Goal: Information Seeking & Learning: Learn about a topic

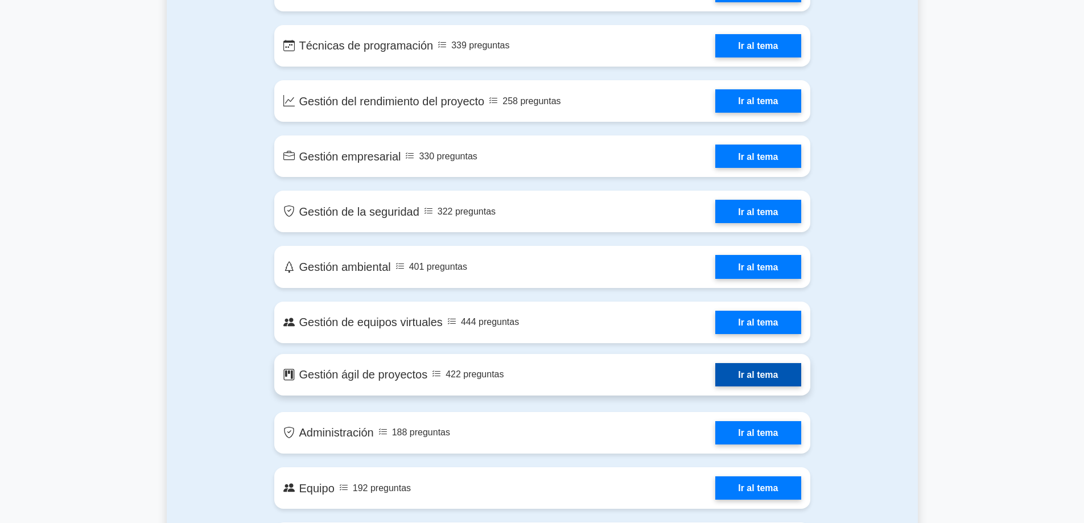
scroll to position [1990, 0]
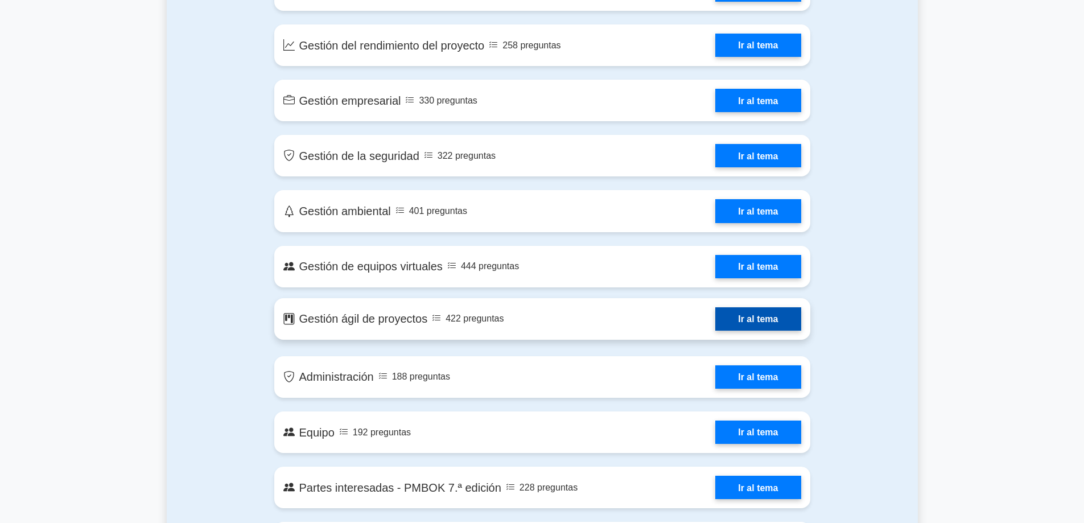
click at [750, 321] on link "Ir al tema" at bounding box center [757, 318] width 85 height 23
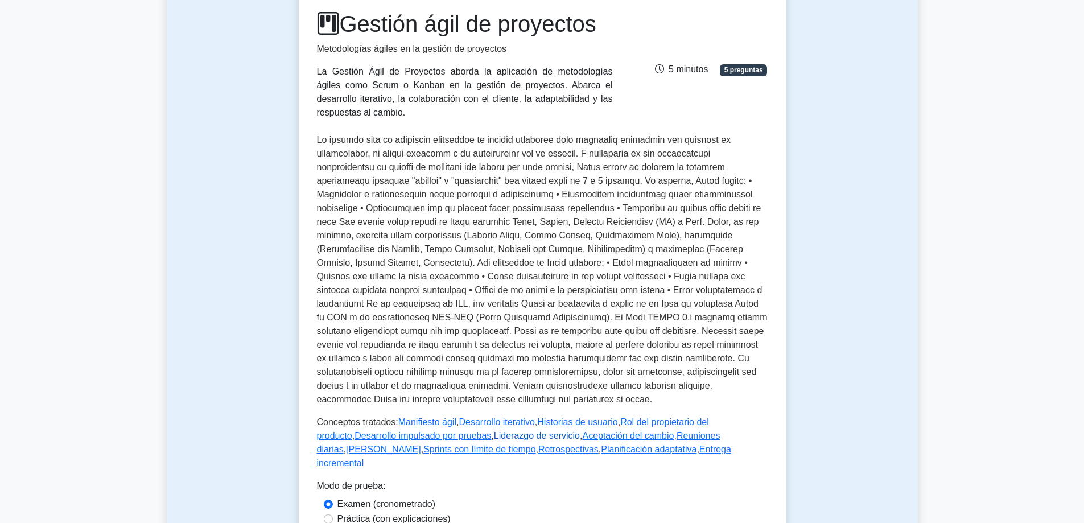
scroll to position [228, 0]
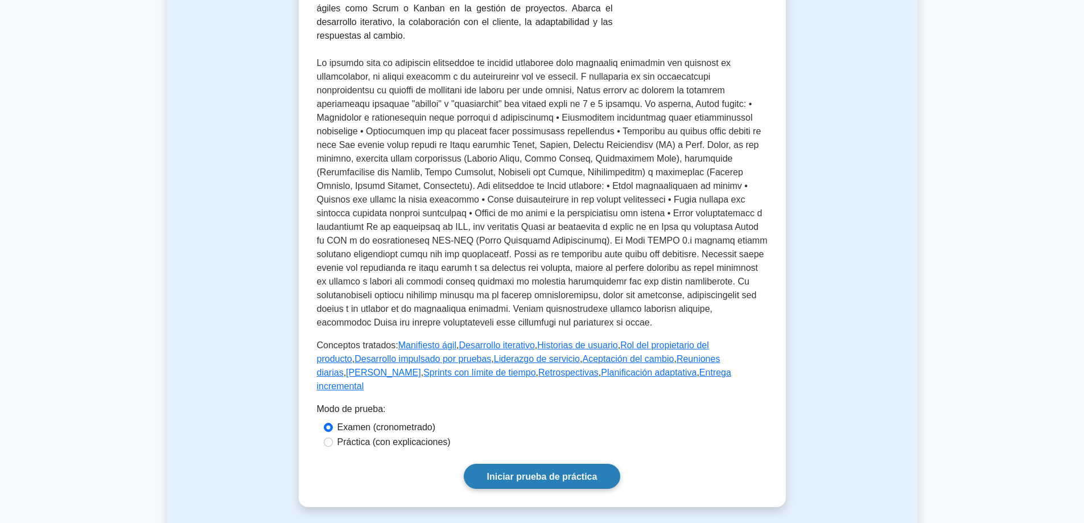
click at [519, 472] on font "Iniciar prueba de práctica" at bounding box center [542, 477] width 110 height 10
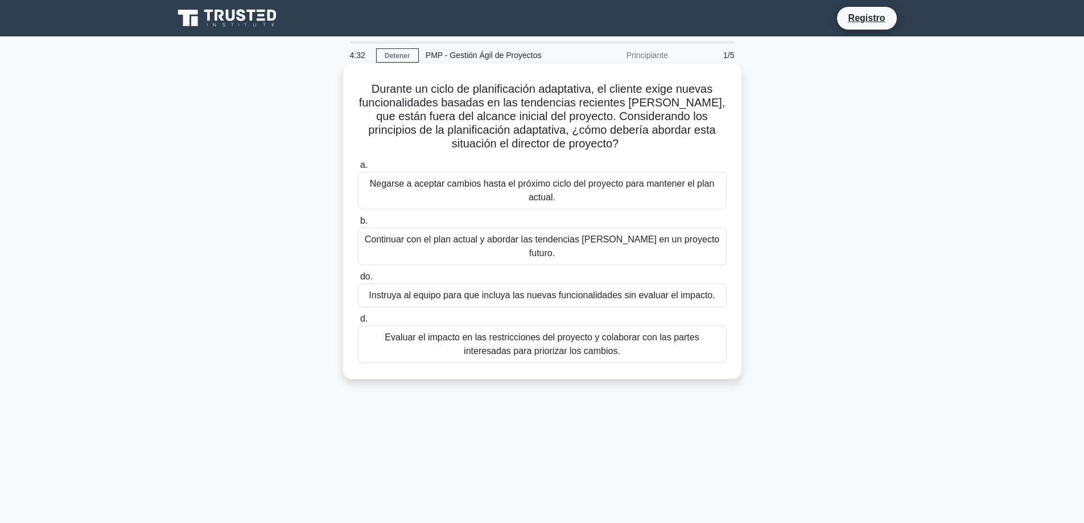
click at [387, 240] on font "Continuar con el plan actual y abordar las tendencias del [PERSON_NAME] en un p…" at bounding box center [542, 245] width 354 height 23
click at [358, 225] on input "b. Continuar con el plan actual y abordar las tendencias del mercado en un proy…" at bounding box center [358, 220] width 0 height 7
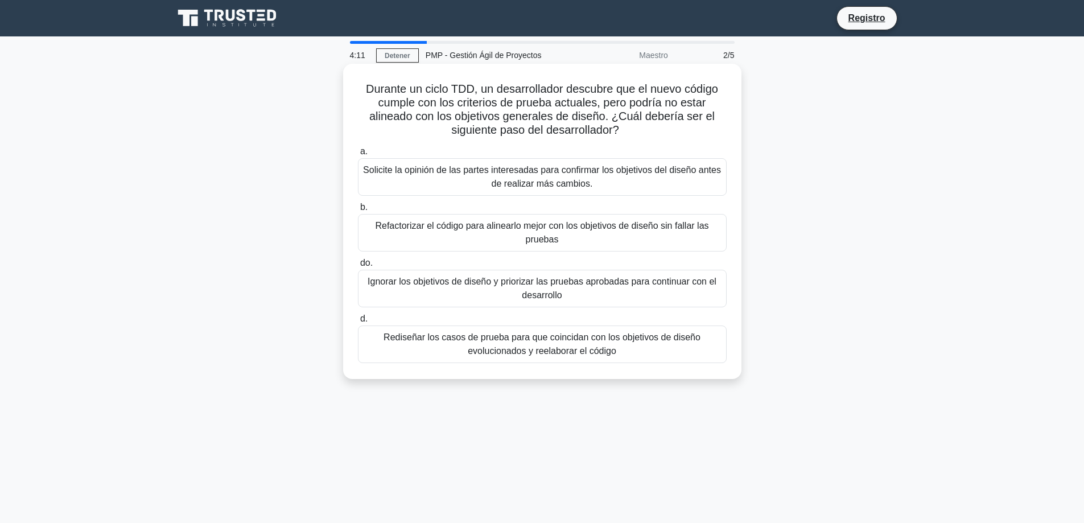
click at [476, 346] on font "Rediseñar los casos de prueba para que coincidan con los objetivos de diseño ev…" at bounding box center [541, 343] width 317 height 23
click at [358, 323] on input "d. Rediseñar los casos de prueba para que coincidan con los objetivos de diseño…" at bounding box center [358, 318] width 0 height 7
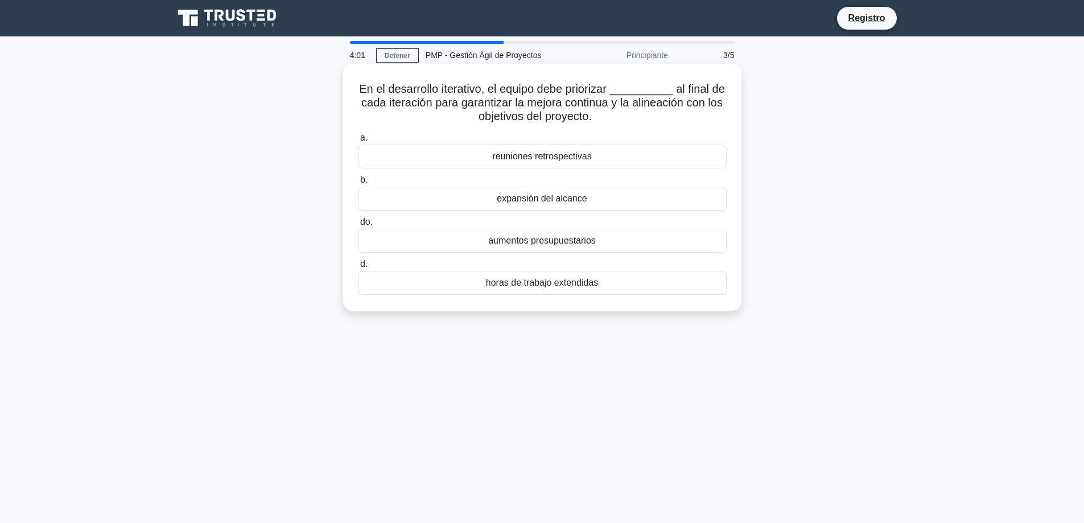
click at [534, 156] on font "reuniones retrospectivas" at bounding box center [541, 156] width 99 height 10
click at [358, 142] on input "a. reuniones retrospectivas" at bounding box center [358, 137] width 0 height 7
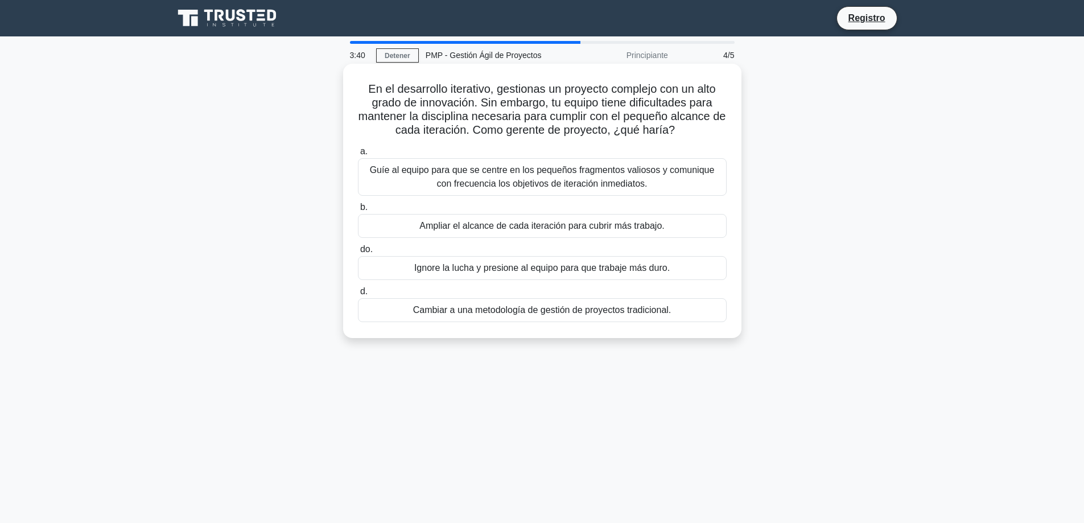
click at [455, 226] on font "Ampliar el alcance de cada iteración para cubrir más trabajo." at bounding box center [541, 226] width 245 height 10
click at [358, 211] on input "b. Ampliar el alcance de cada iteración para cubrir más trabajo." at bounding box center [358, 207] width 0 height 7
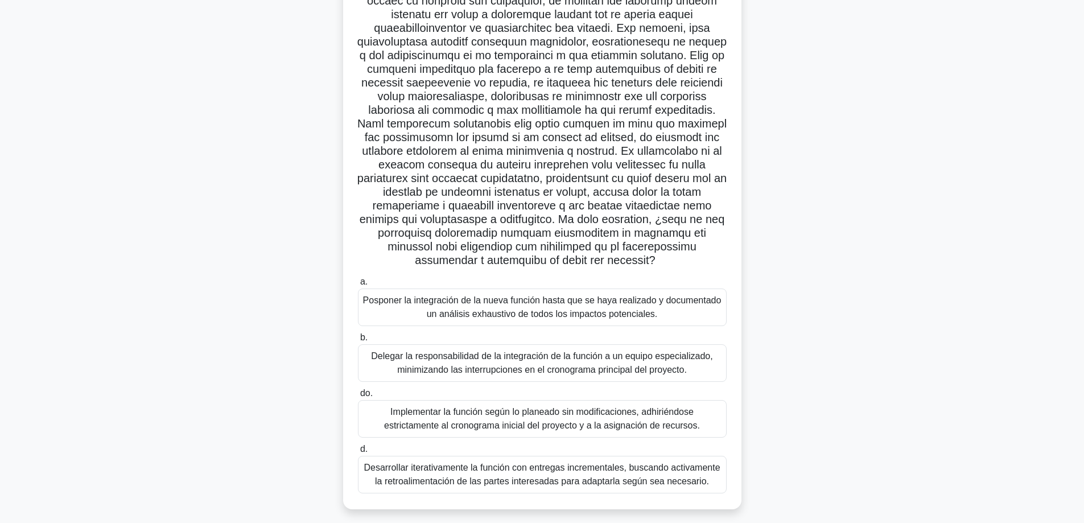
scroll to position [137, 0]
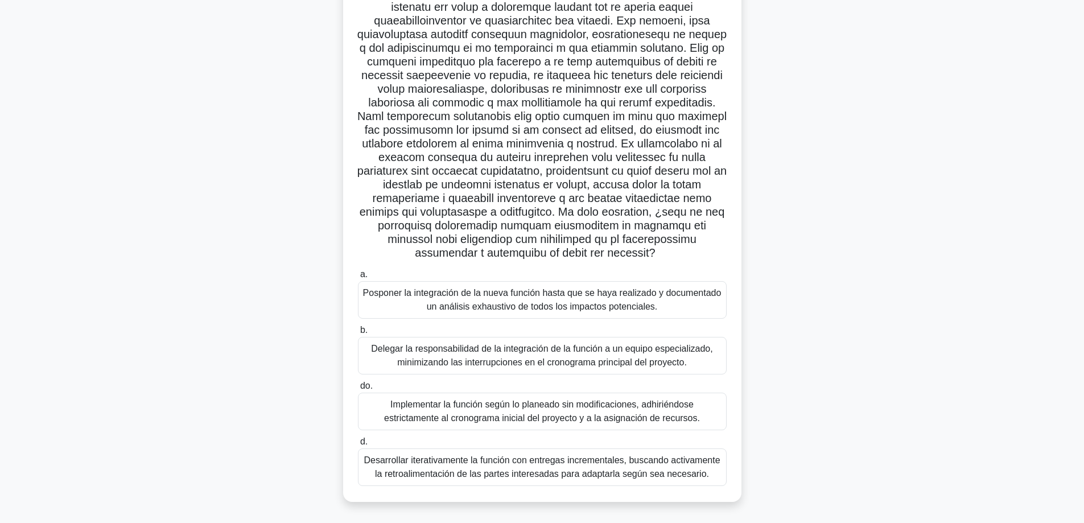
click at [452, 290] on font "Posponer la integración de la nueva función hasta que se haya realizado y docum…" at bounding box center [542, 299] width 358 height 23
click at [358, 278] on input "a. Posponer la integración de la nueva función hasta que se haya realizado y do…" at bounding box center [358, 274] width 0 height 7
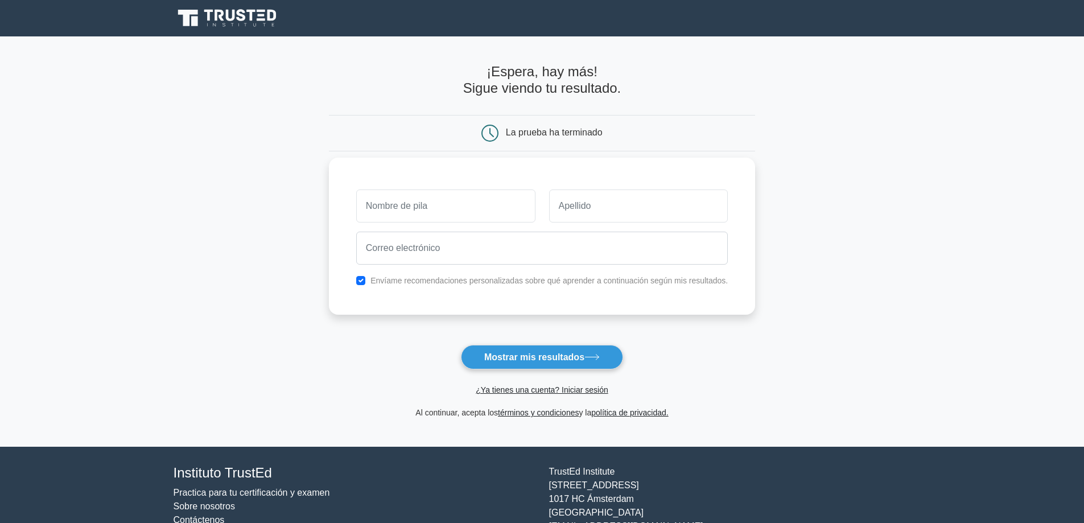
type input "H"
type input "SHALO"
click at [575, 213] on input "text" at bounding box center [638, 205] width 179 height 33
type input "[PERSON_NAME]"
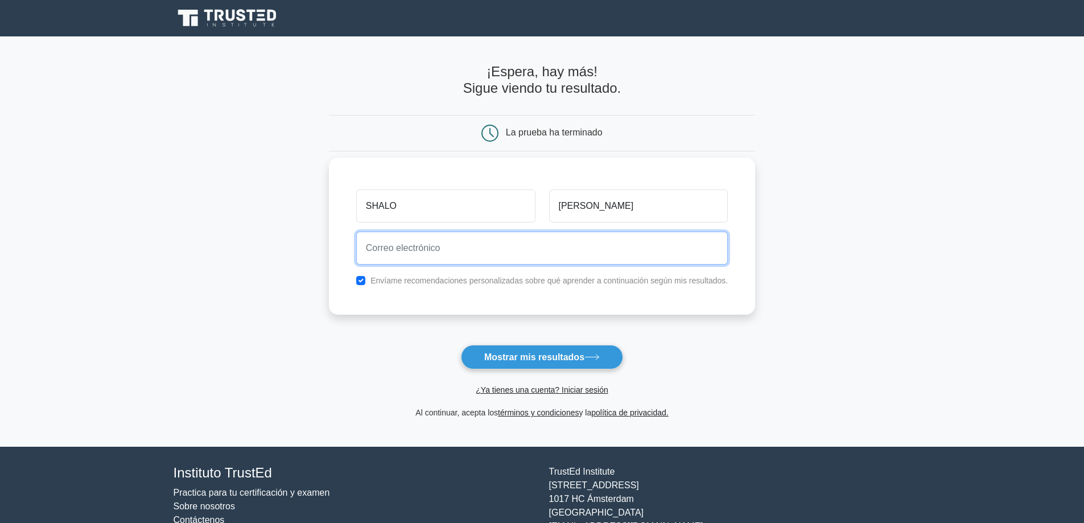
click at [434, 256] on input "email" at bounding box center [542, 248] width 372 height 33
type input "humbertosanchezsaucedo337@gmail.com"
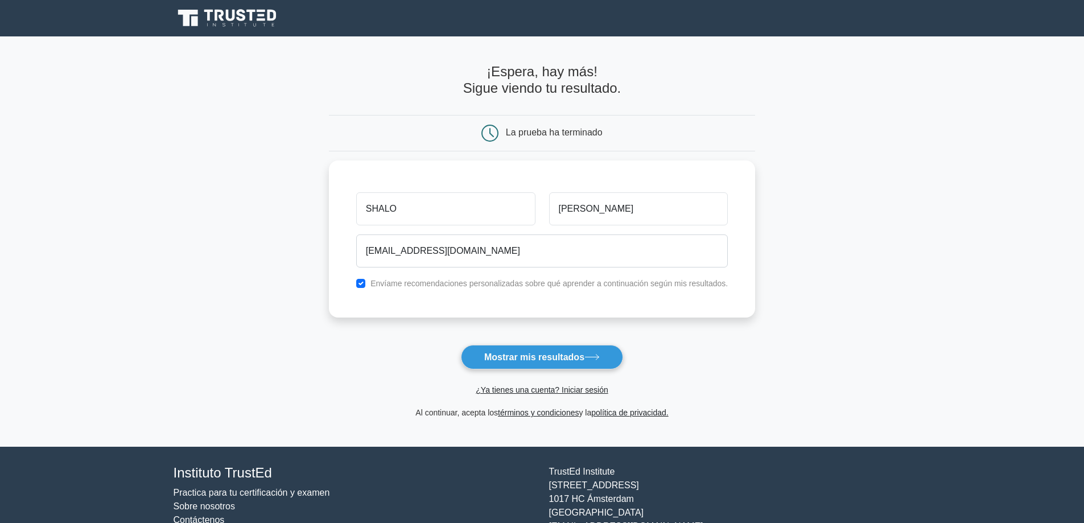
drag, startPoint x: 514, startPoint y: 356, endPoint x: 468, endPoint y: 368, distance: 47.6
click at [514, 356] on font "Mostrar mis resultados" at bounding box center [534, 357] width 100 height 10
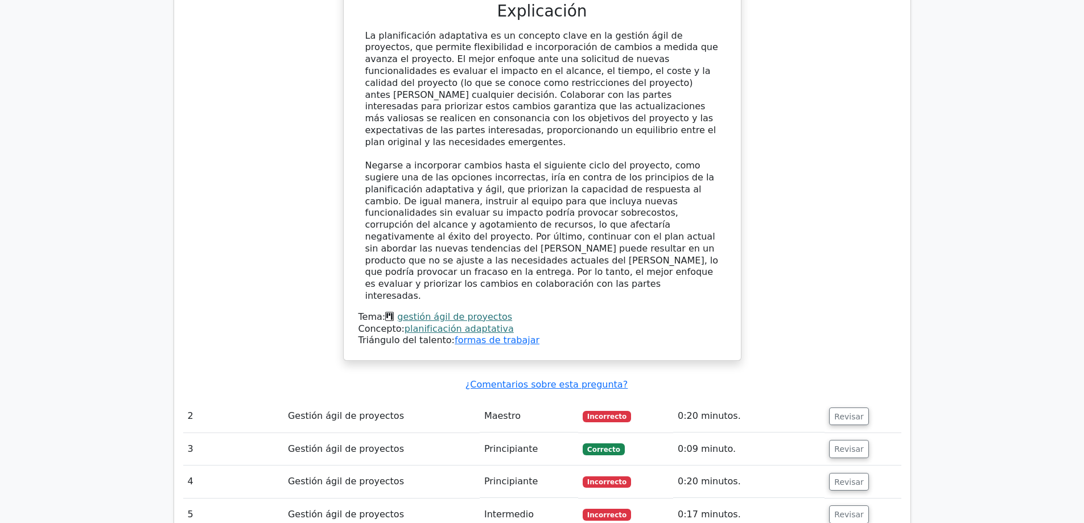
scroll to position [0, 7]
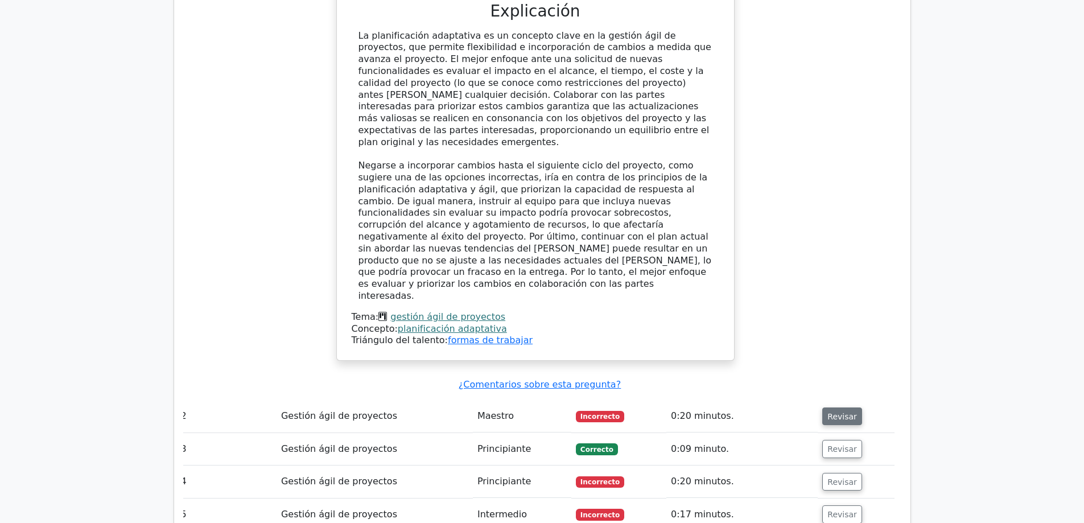
click at [840, 411] on font "Revisar" at bounding box center [842, 415] width 30 height 9
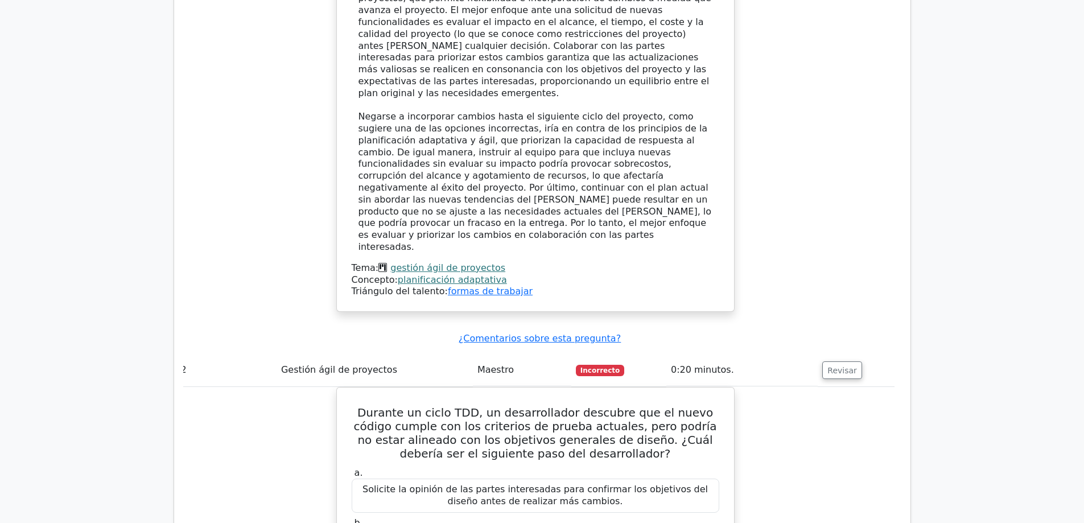
scroll to position [1366, 0]
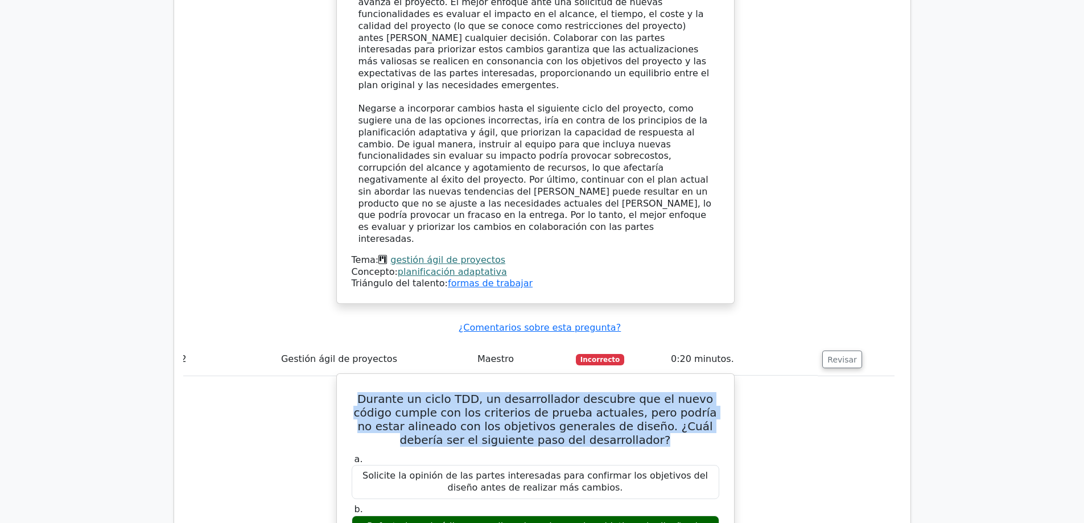
drag, startPoint x: 357, startPoint y: 282, endPoint x: 636, endPoint y: 326, distance: 281.7
click at [636, 392] on h5 "Durante un ciclo TDD, un desarrollador descubre que el nuevo código cumple con …" at bounding box center [535, 419] width 370 height 55
copy font "Durante un ciclo TDD, un desarrollador descubre que el nuevo código cumple con …"
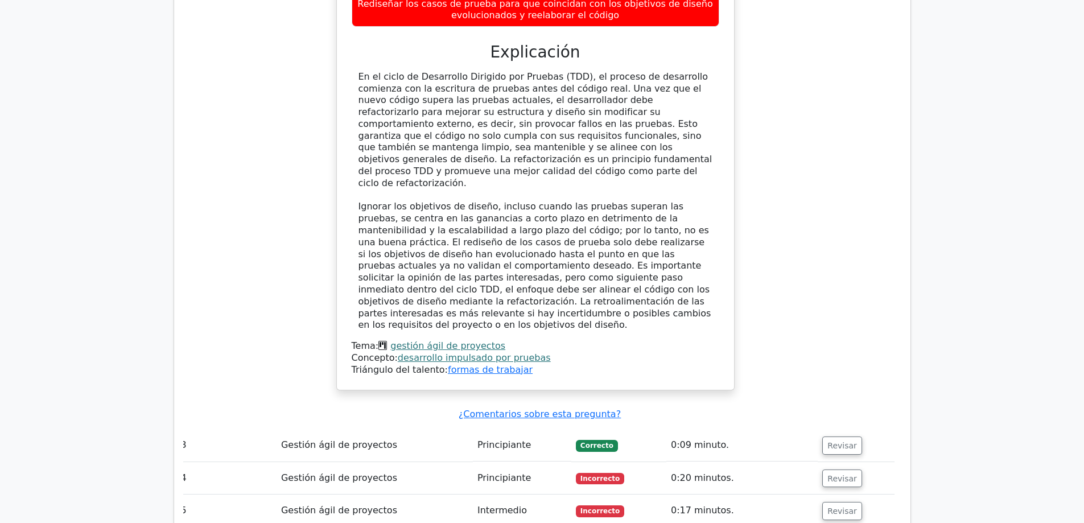
scroll to position [0, 0]
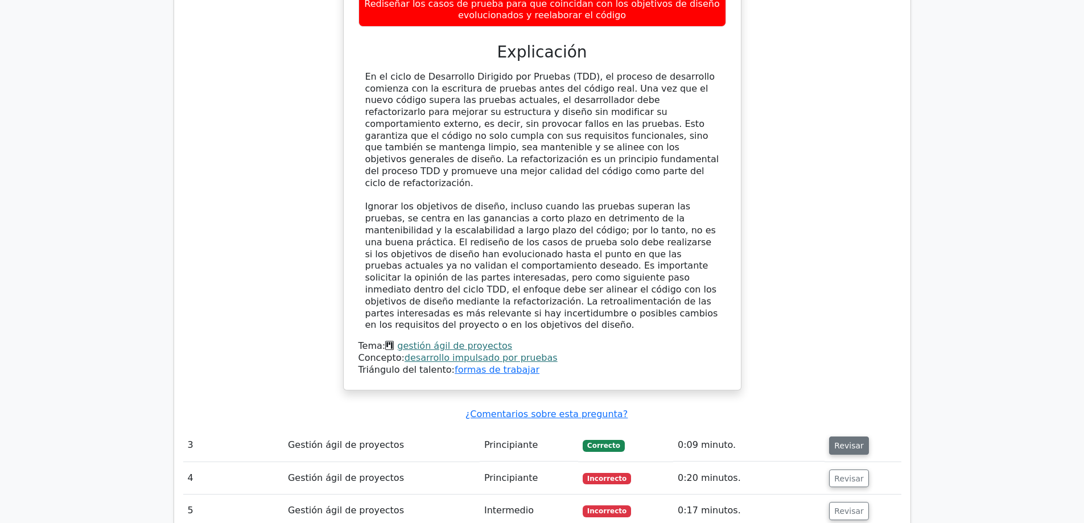
click at [842, 441] on font "Revisar" at bounding box center [849, 445] width 30 height 9
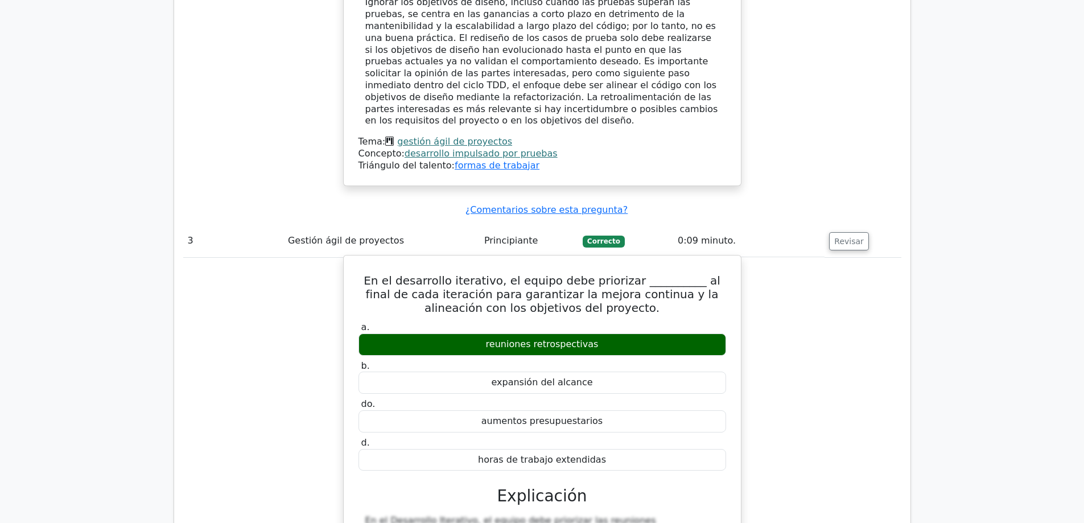
scroll to position [2276, 0]
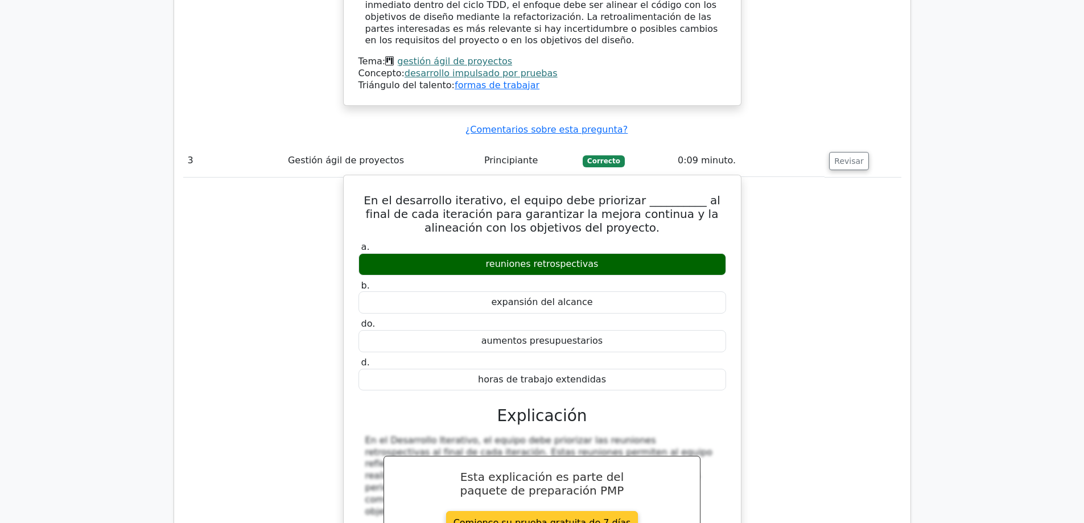
click at [539, 511] on link "Comience su prueba gratuita de 7 días" at bounding box center [542, 522] width 192 height 22
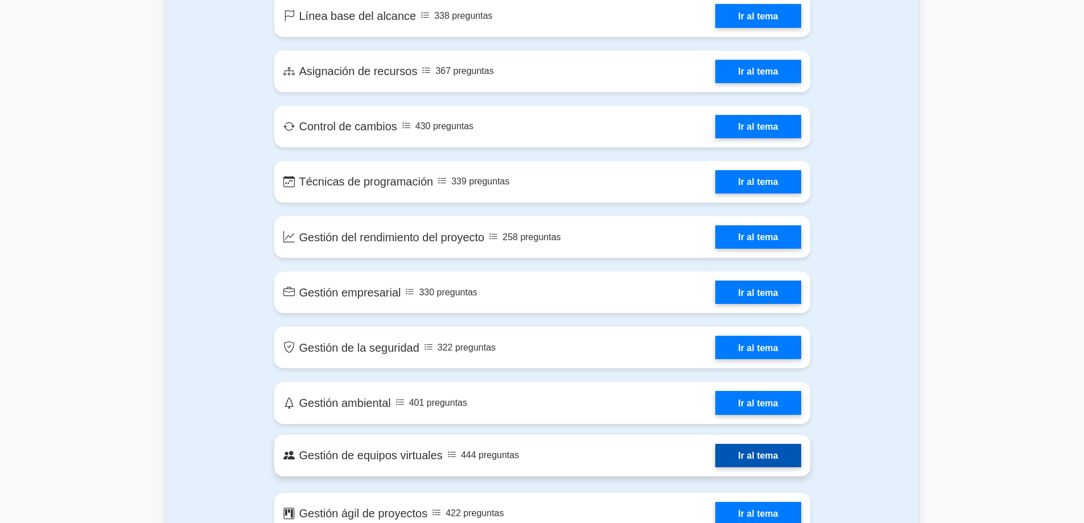
scroll to position [1990, 0]
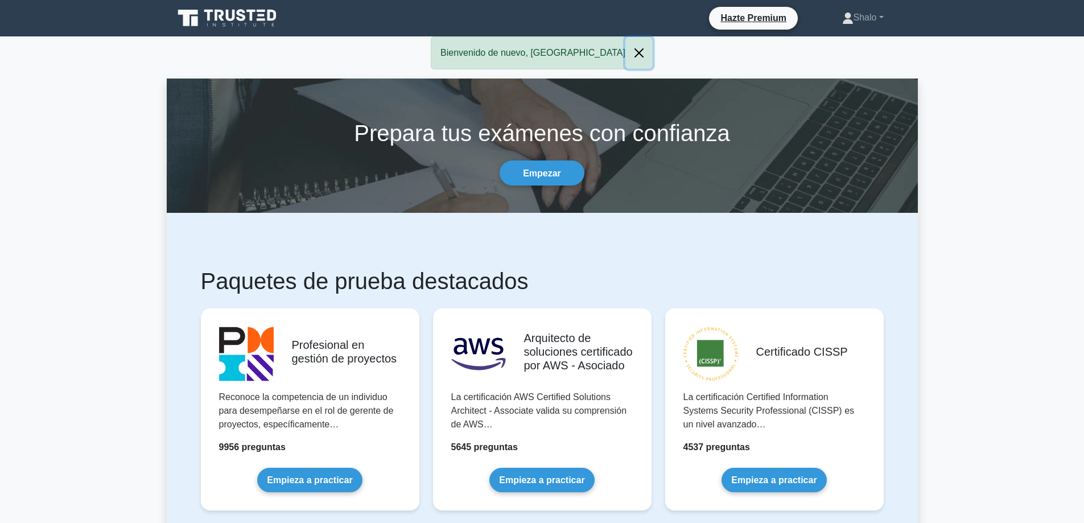
click at [625, 49] on button "Cerca" at bounding box center [638, 53] width 27 height 32
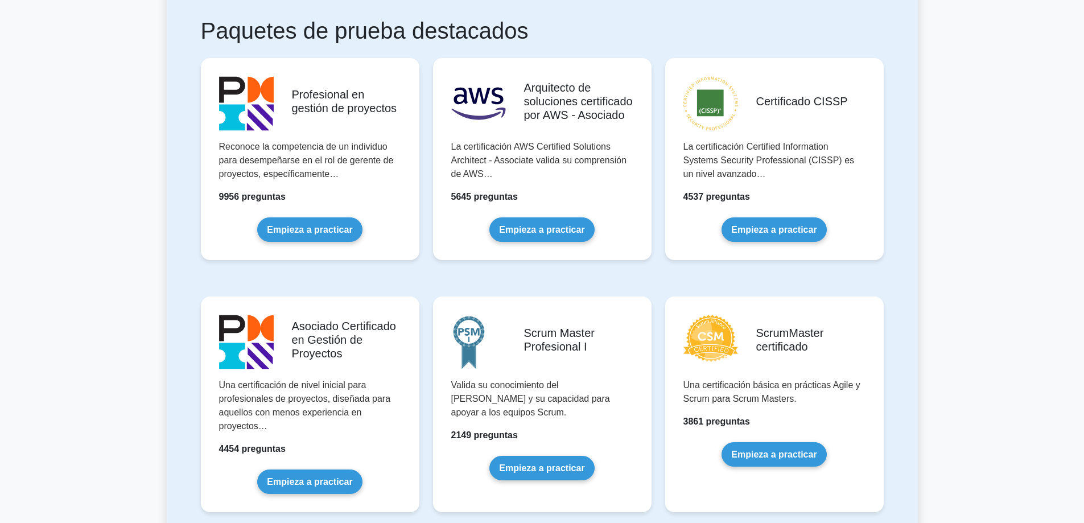
scroll to position [57, 0]
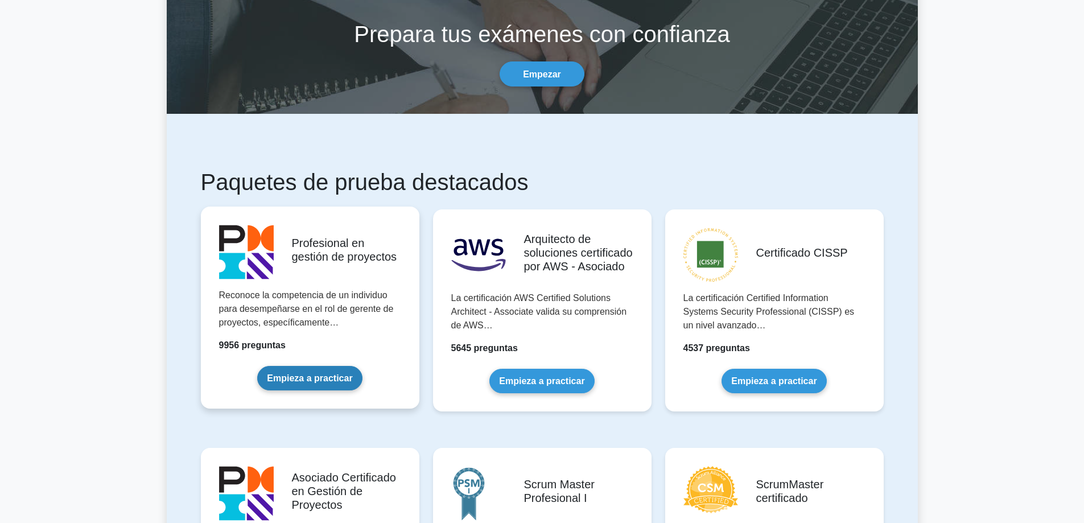
click at [315, 373] on link "Empieza a practicar" at bounding box center [309, 378] width 105 height 24
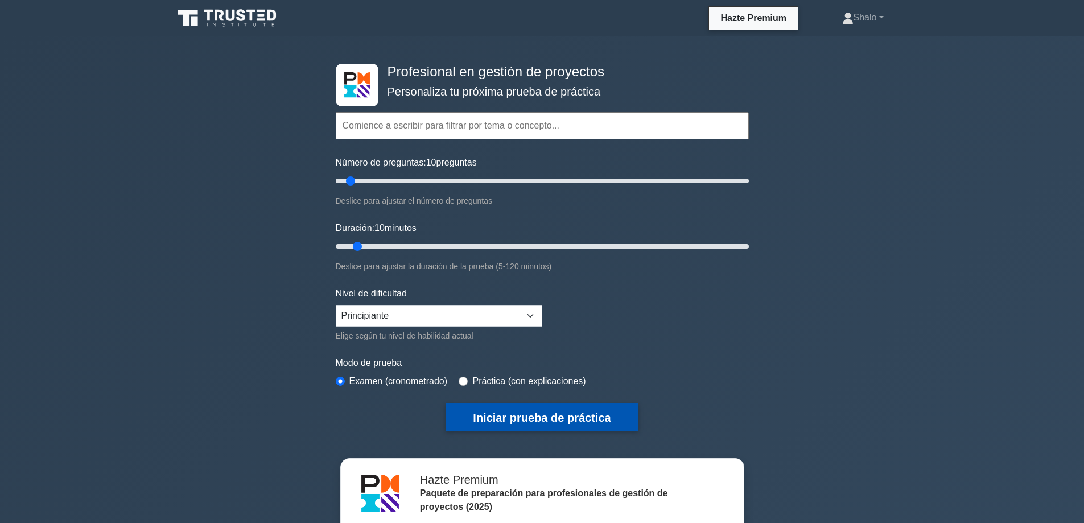
click at [558, 415] on font "Iniciar prueba de práctica" at bounding box center [542, 417] width 138 height 13
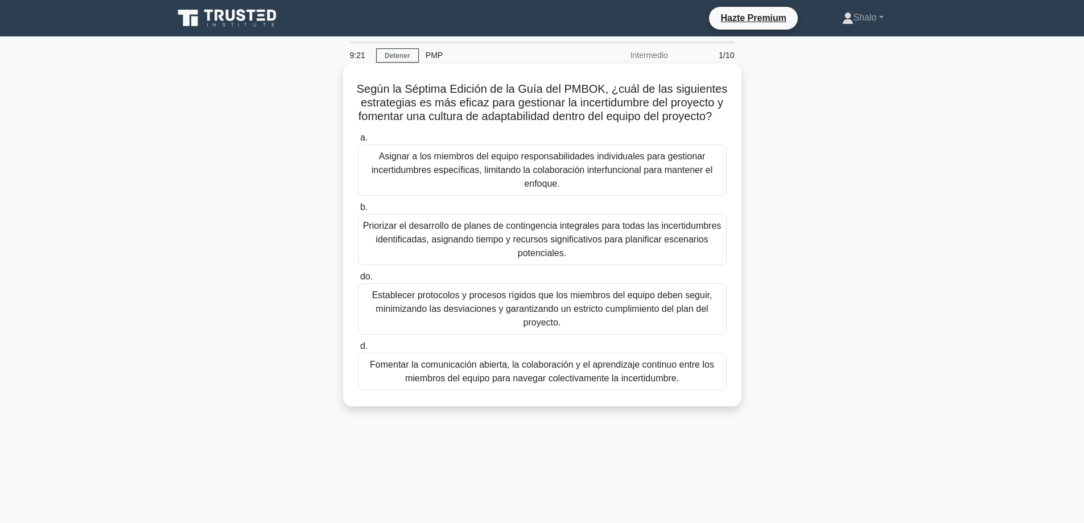
click at [401, 178] on font "Asignar a los miembros del equipo responsabilidades individuales para gestionar…" at bounding box center [542, 170] width 358 height 41
click at [358, 142] on input "a. Asignar a los miembros del equipo responsabilidades individuales para gestio…" at bounding box center [358, 137] width 0 height 7
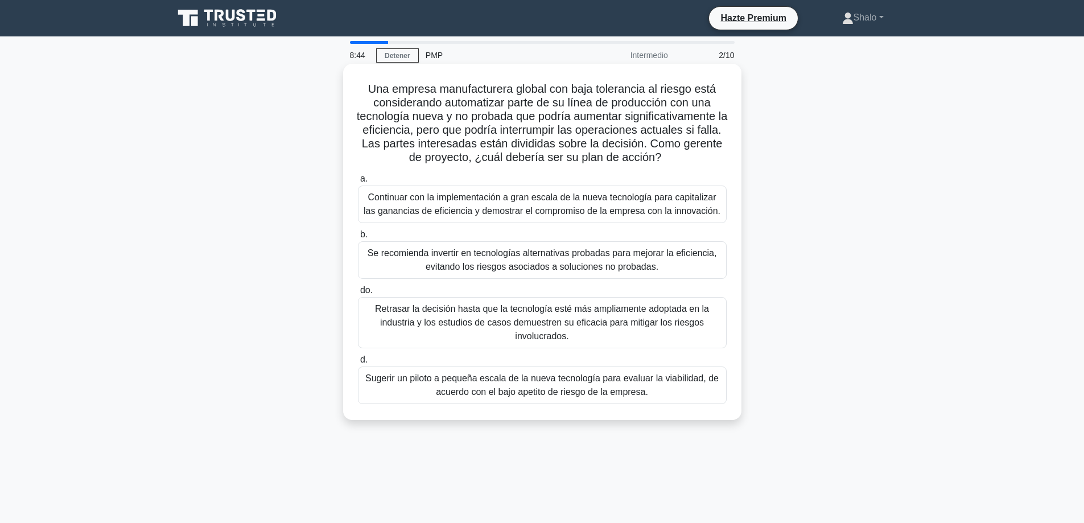
click at [410, 196] on font "Continuar con la implementación a gran escala de la nueva tecnología para capit…" at bounding box center [542, 203] width 357 height 23
click at [358, 183] on input "a. Continuar con la implementación a gran escala de la nueva tecnología para ca…" at bounding box center [358, 178] width 0 height 7
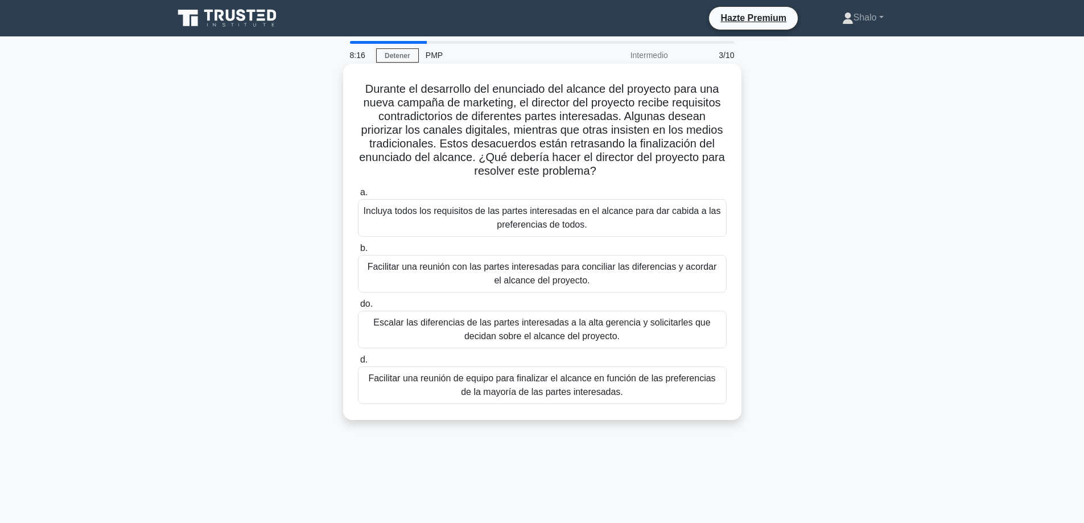
click at [496, 388] on font "Facilitar una reunión de equipo para finalizar el alcance en función de las pre…" at bounding box center [541, 384] width 347 height 23
click at [358, 364] on input "d. Facilitar una reunión de equipo para finalizar el alcance en función de las …" at bounding box center [358, 359] width 0 height 7
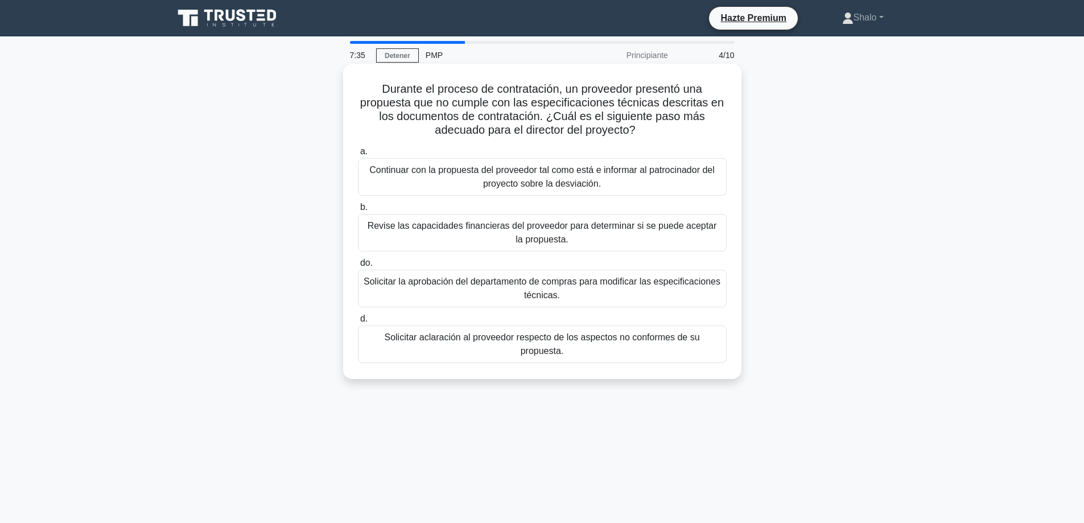
click at [463, 343] on font "Solicitar aclaración al proveedor respecto de los aspectos no conformes de su p…" at bounding box center [541, 343] width 315 height 23
click at [358, 323] on input "d. Solicitar aclaración al proveedor respecto de los aspectos no conformes de s…" at bounding box center [358, 318] width 0 height 7
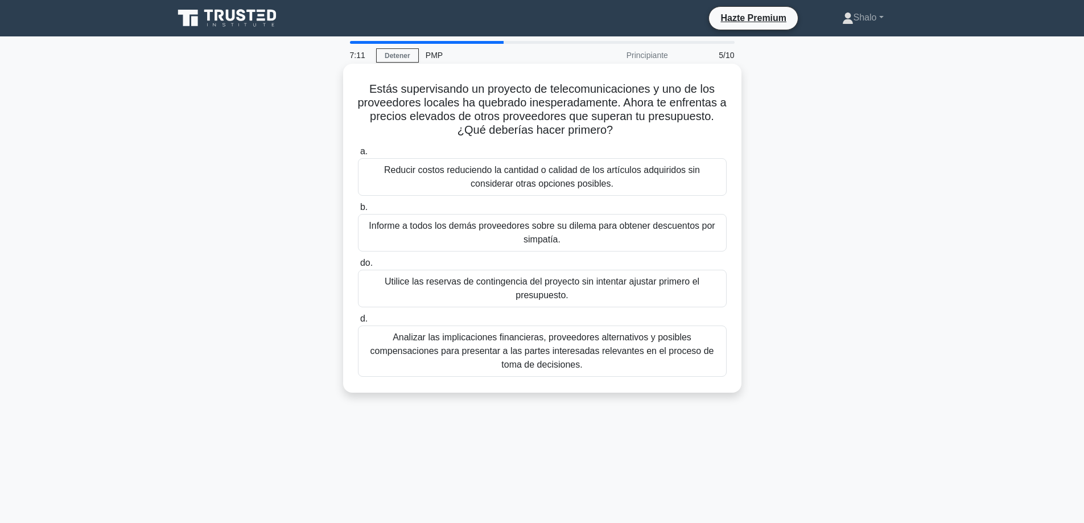
click at [497, 351] on font "Analizar las implicaciones financieras, proveedores alternativos y posibles com…" at bounding box center [542, 350] width 344 height 37
click at [358, 323] on input "d. Analizar las implicaciones financieras, proveedores alternativos y posibles …" at bounding box center [358, 318] width 0 height 7
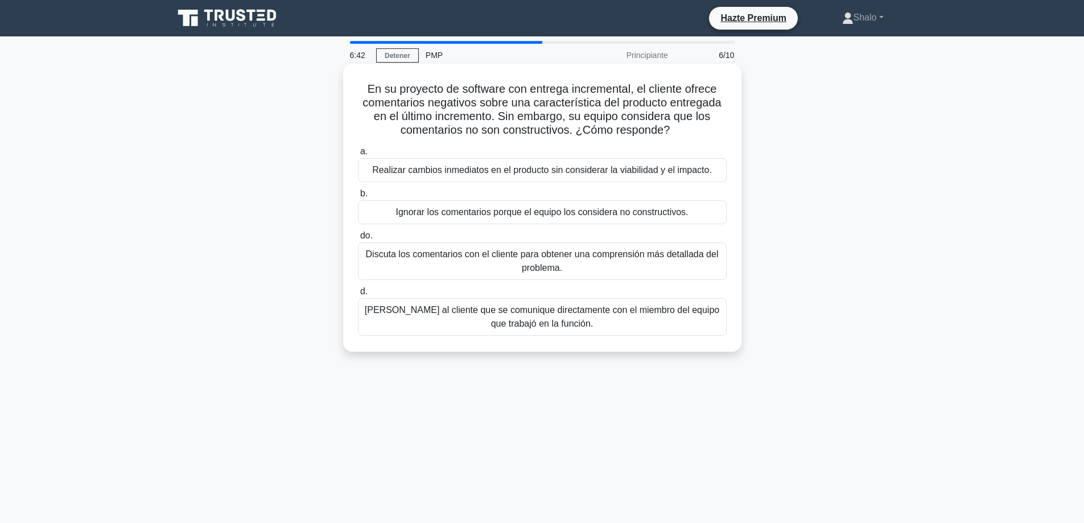
click at [457, 170] on font "Realizar cambios inmediatos en el producto sin considerar la viabilidad y el im…" at bounding box center [542, 170] width 340 height 10
click at [358, 155] on input "a. Realizar cambios inmediatos en el producto sin considerar la viabilidad y el…" at bounding box center [358, 151] width 0 height 7
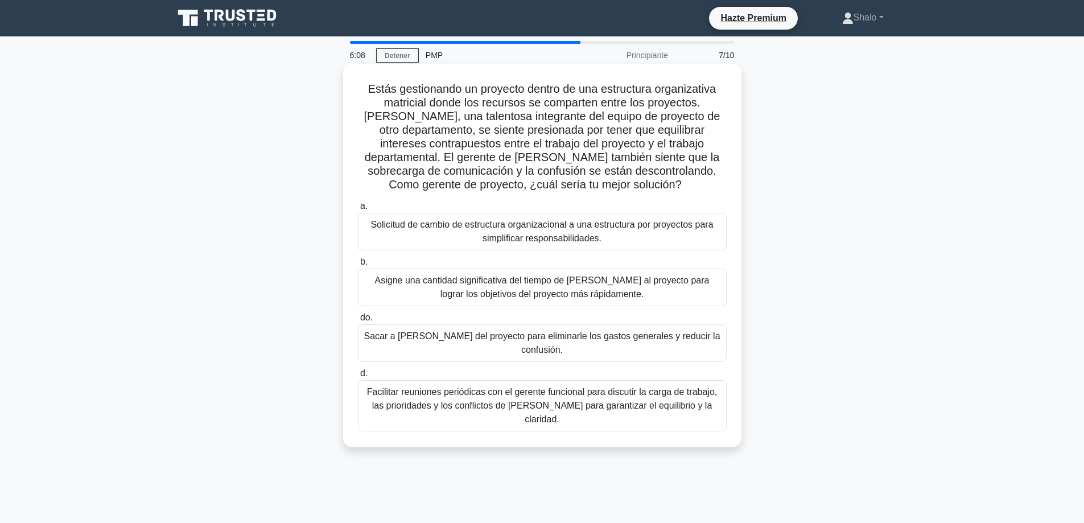
click at [511, 285] on font "Asigne una cantidad significativa del tiempo de Lisa al proyecto para lograr lo…" at bounding box center [542, 286] width 335 height 23
click at [358, 266] on input "b. Asigne una cantidad significativa del tiempo de Lisa al proyecto para lograr…" at bounding box center [358, 261] width 0 height 7
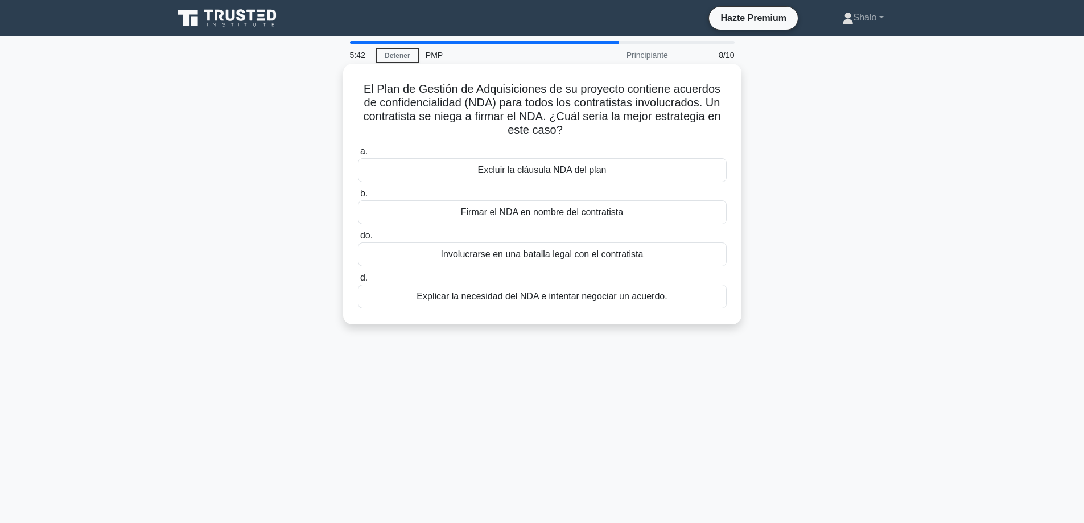
click at [500, 300] on font "Explicar la necesidad del NDA e intentar negociar un acuerdo." at bounding box center [541, 296] width 250 height 10
click at [358, 282] on input "d. Explicar la necesidad del NDA e intentar negociar un acuerdo." at bounding box center [358, 277] width 0 height 7
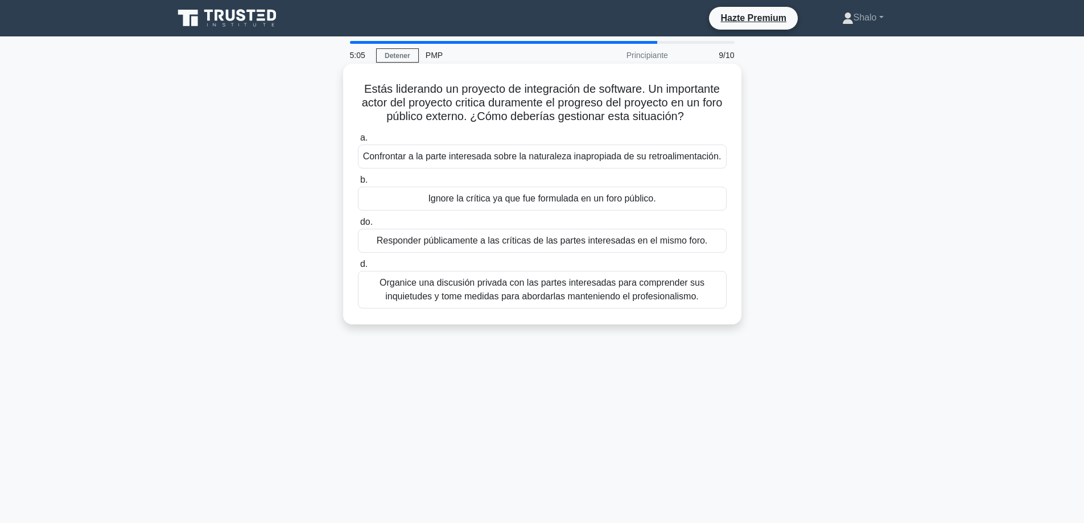
click at [456, 288] on font "Organice una discusión privada con las partes interesadas para comprender sus i…" at bounding box center [542, 289] width 325 height 23
click at [358, 268] on input "d. Organice una discusión privada con las partes interesadas para comprender su…" at bounding box center [358, 264] width 0 height 7
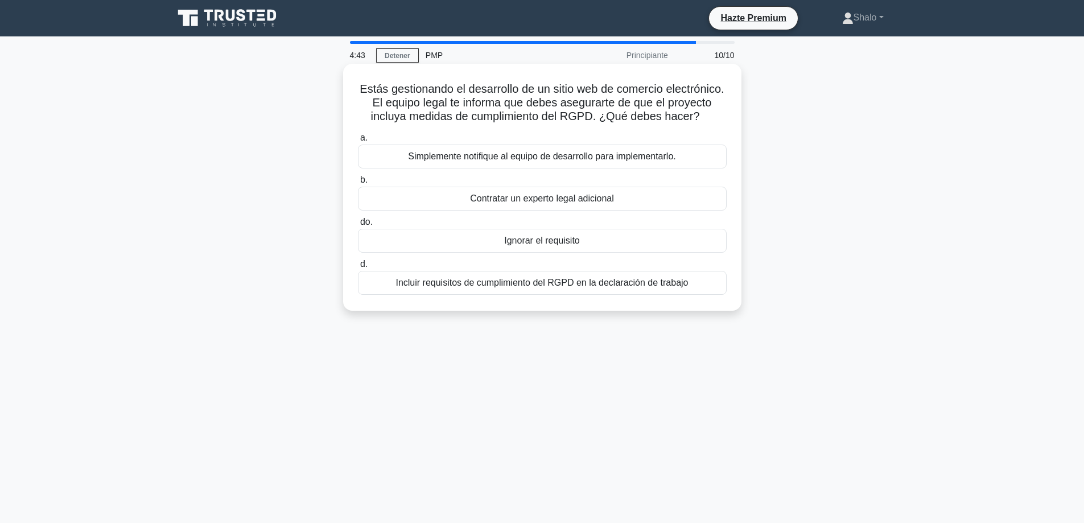
click at [480, 287] on font "Incluir requisitos de cumplimiento del RGPD en la declaración de trabajo" at bounding box center [541, 283] width 292 height 10
click at [358, 268] on input "d. Incluir requisitos de cumplimiento del RGPD en la declaración de trabajo" at bounding box center [358, 264] width 0 height 7
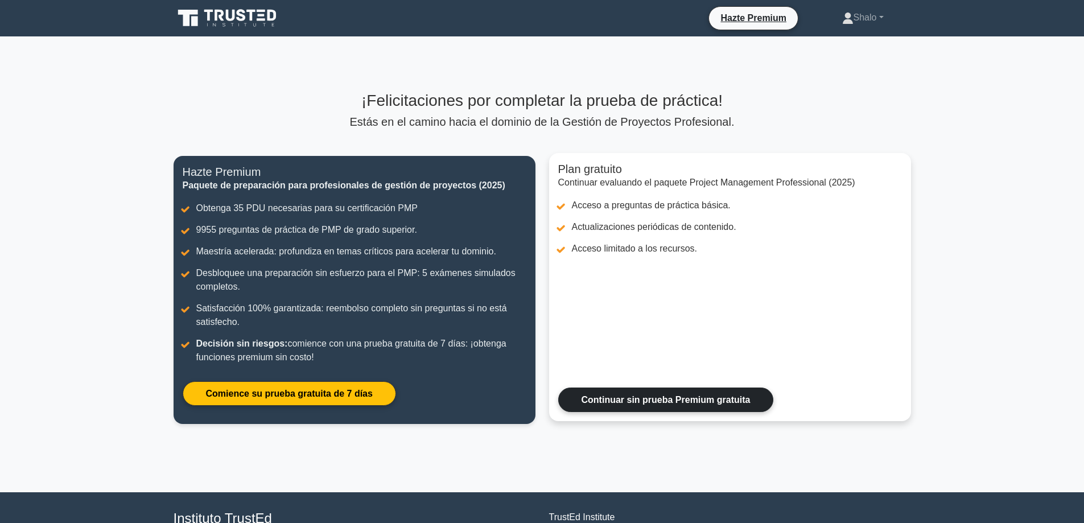
click at [635, 396] on link "Continuar sin prueba Premium gratuita" at bounding box center [666, 399] width 216 height 24
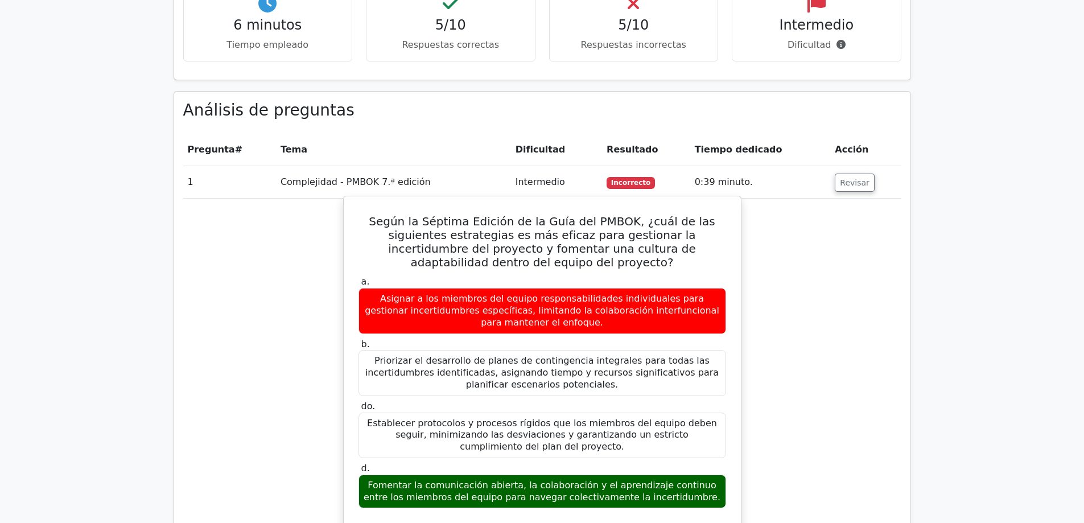
scroll to position [910, 0]
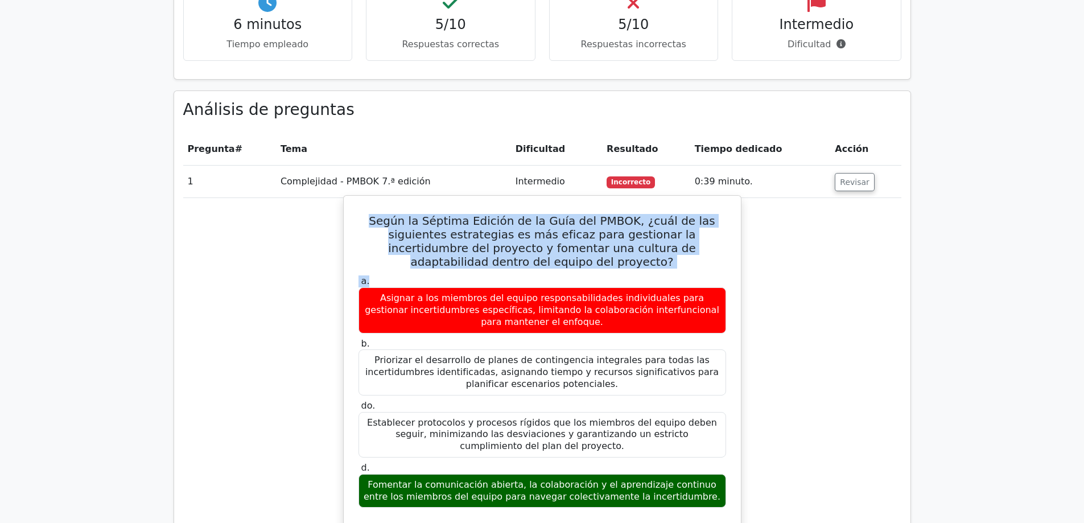
drag, startPoint x: 360, startPoint y: 166, endPoint x: 733, endPoint y: 204, distance: 375.2
click at [733, 204] on div "Según la Séptima Edición de la Guía del PMBOK, ¿cuál de las siguientes estrateg…" at bounding box center [542, 532] width 388 height 665
copy div "Según la Séptima Edición de la Guía del PMBOK, ¿cuál de las siguientes estrateg…"
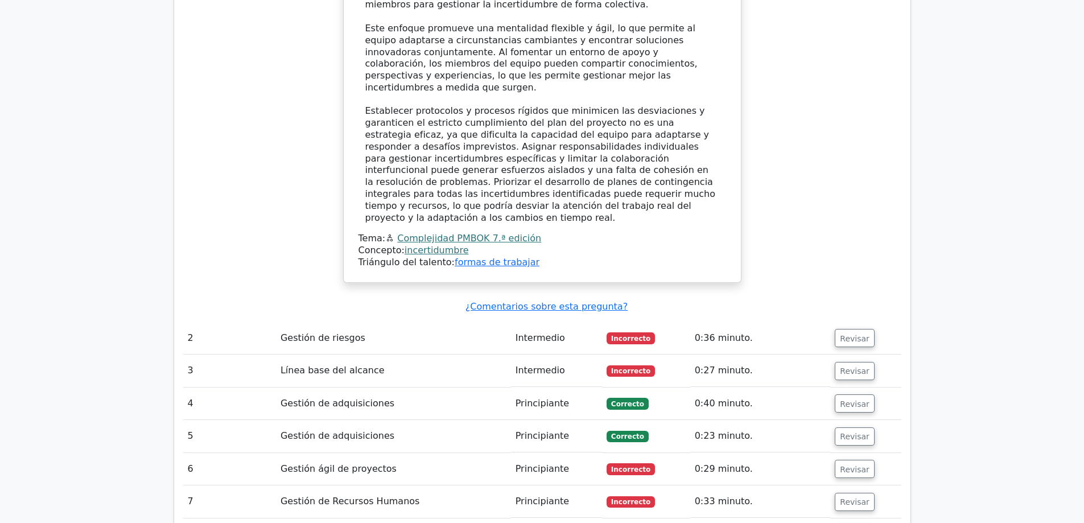
scroll to position [1479, 0]
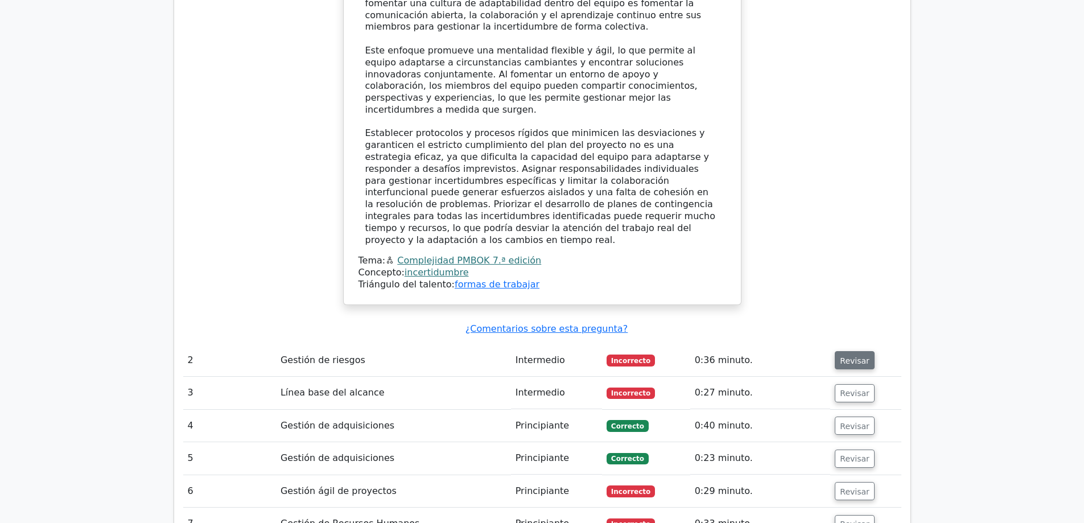
click at [844, 356] on font "Revisar" at bounding box center [855, 360] width 30 height 9
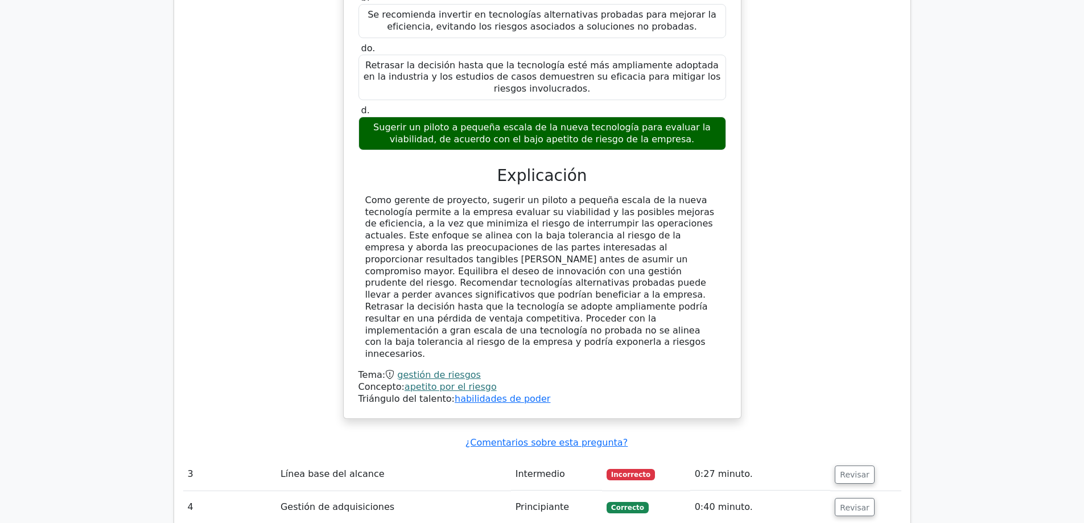
scroll to position [2219, 0]
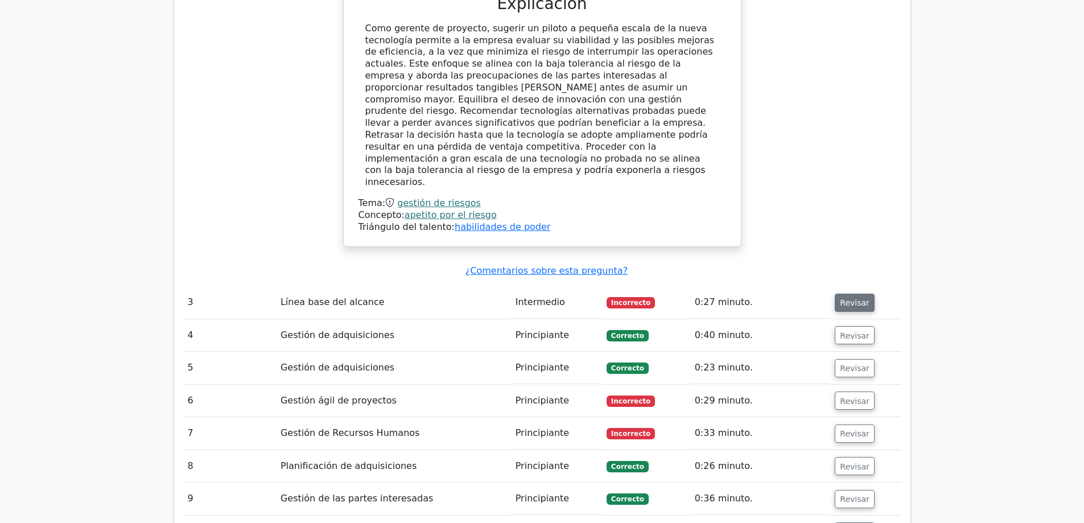
click at [848, 298] on font "Revisar" at bounding box center [855, 302] width 30 height 9
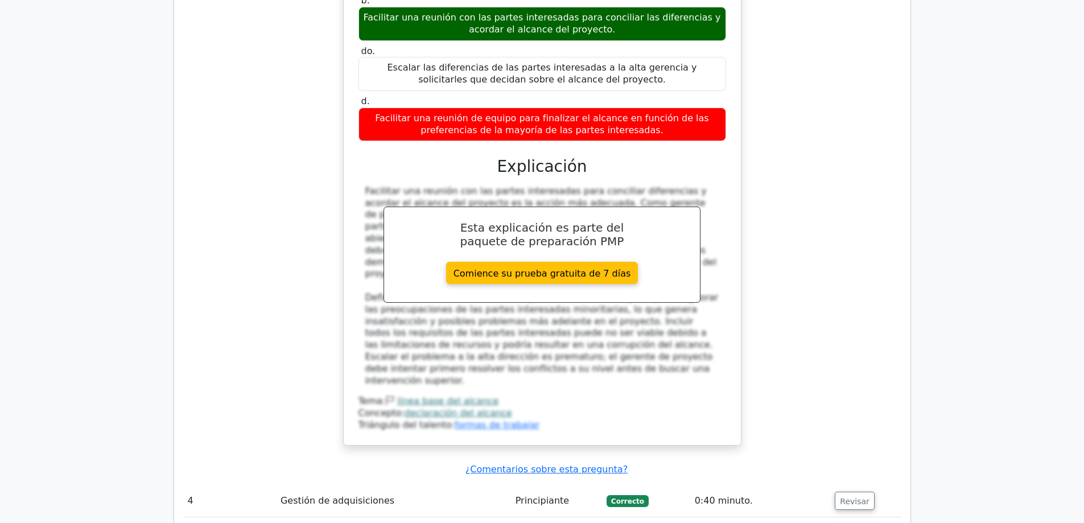
scroll to position [2731, 0]
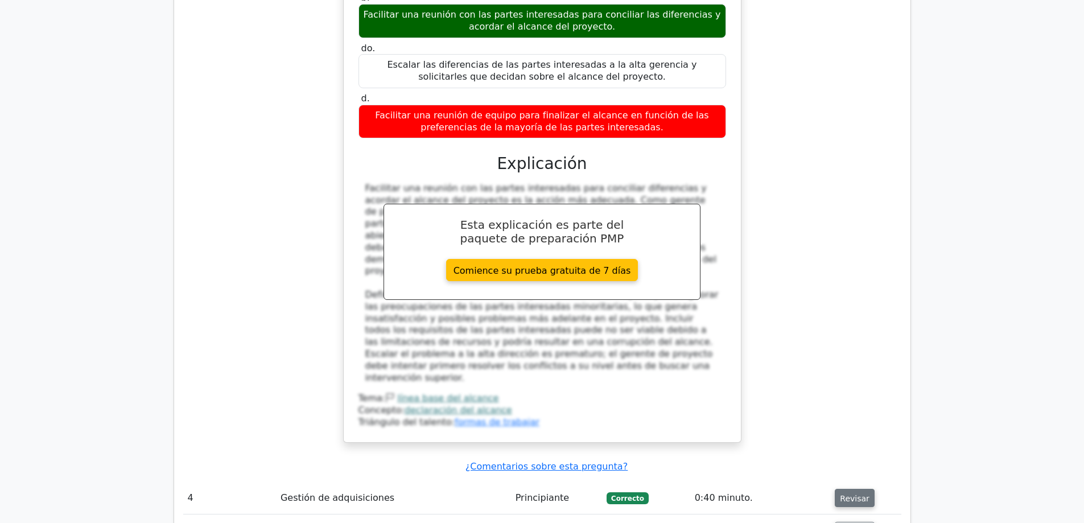
click at [853, 493] on font "Revisar" at bounding box center [855, 497] width 30 height 9
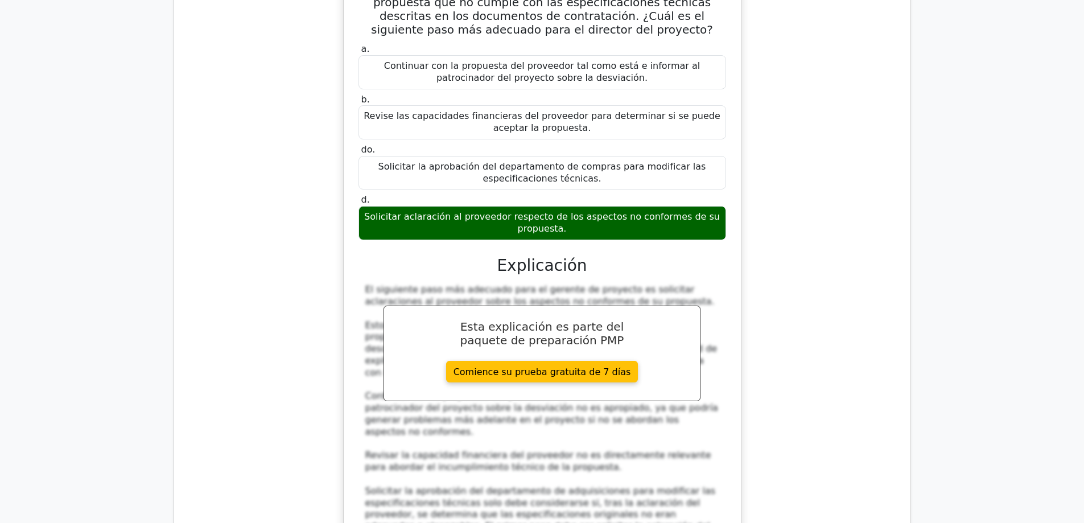
scroll to position [3414, 0]
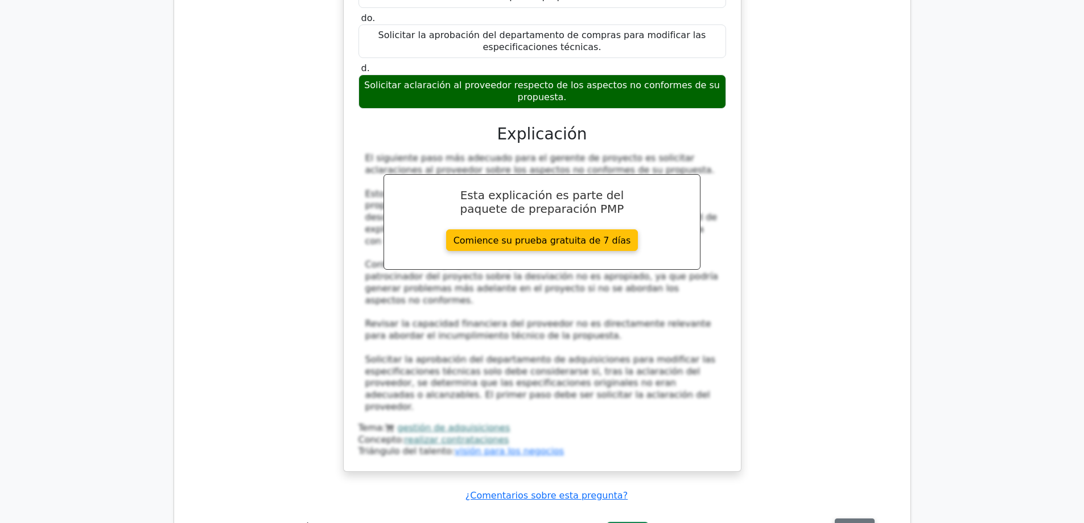
click at [856, 522] on font "Revisar" at bounding box center [855, 526] width 30 height 9
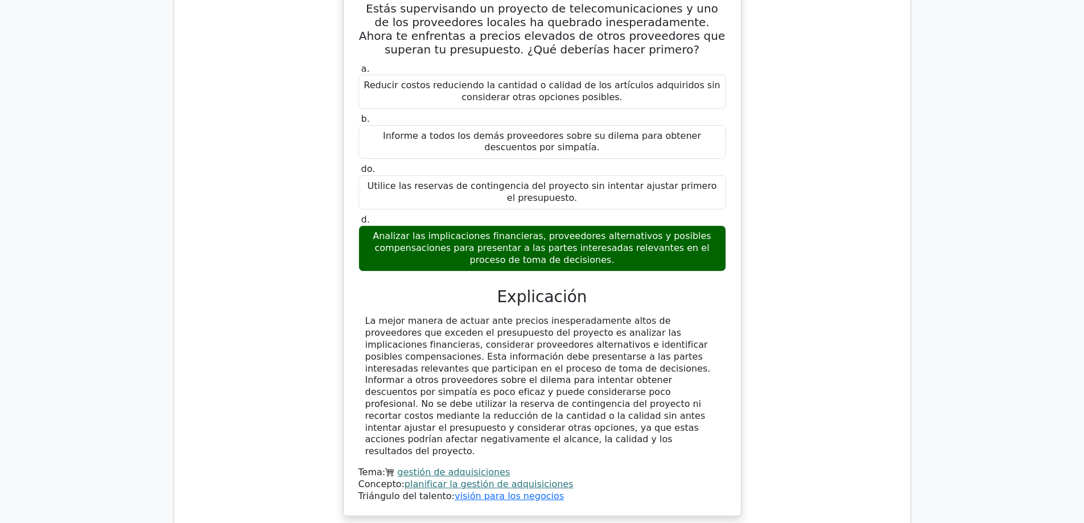
scroll to position [3983, 0]
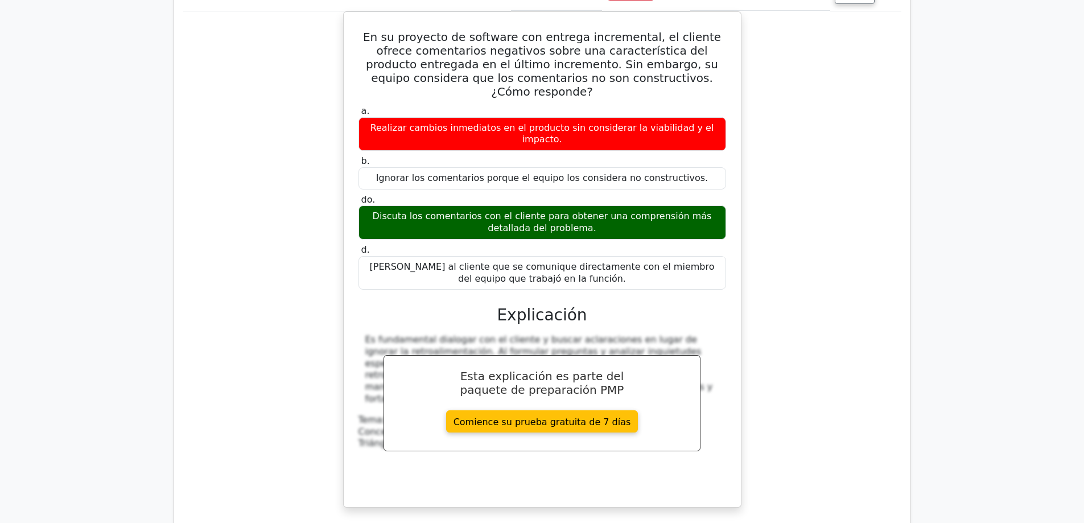
scroll to position [4609, 0]
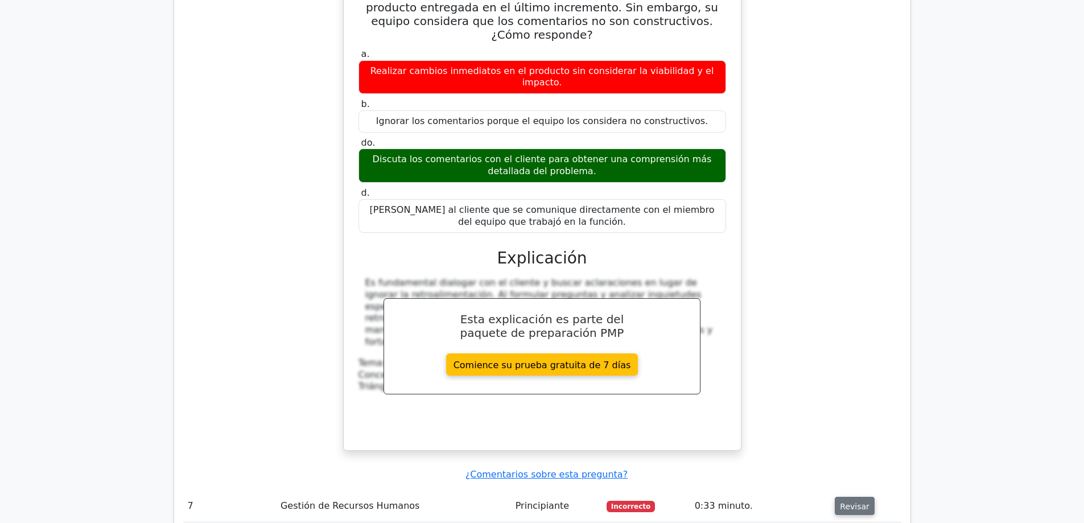
click at [851, 501] on font "Revisar" at bounding box center [855, 505] width 30 height 9
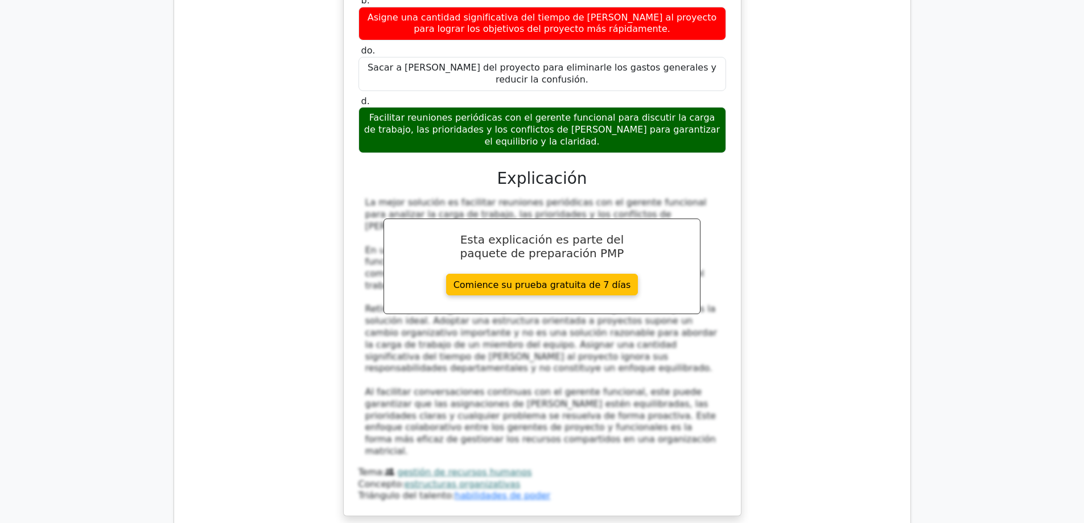
scroll to position [5348, 0]
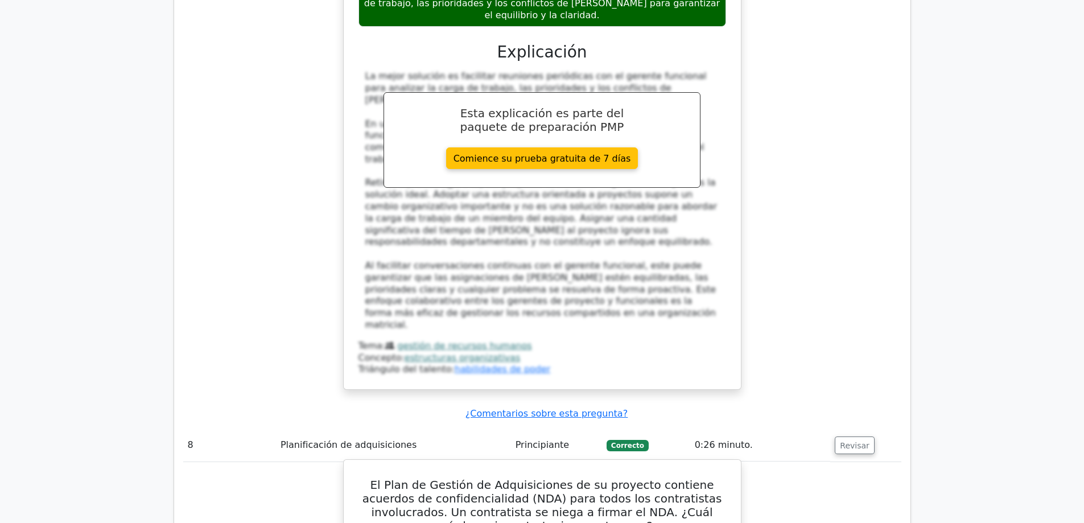
scroll to position [5462, 0]
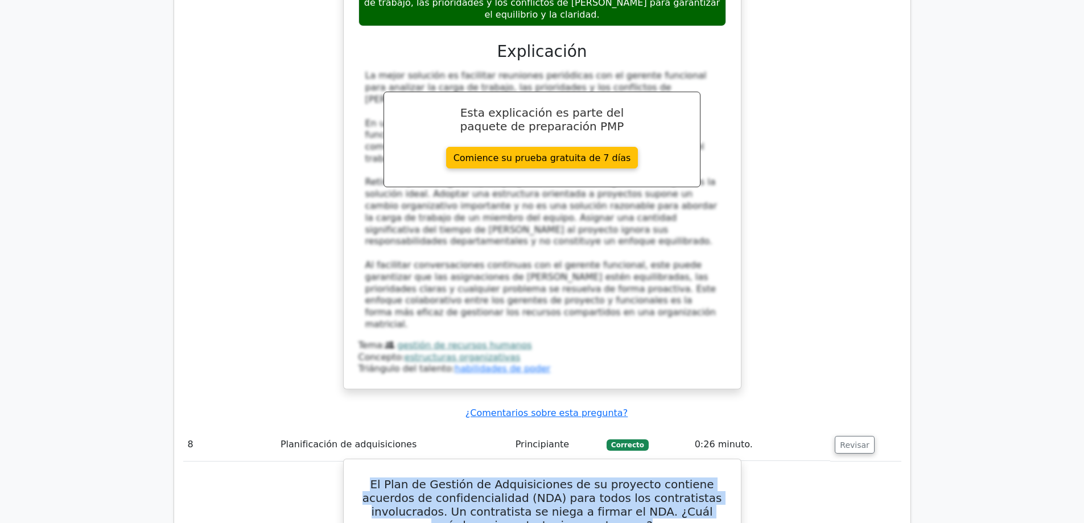
drag, startPoint x: 465, startPoint y: 193, endPoint x: 583, endPoint y: 213, distance: 119.5
click at [583, 477] on h5 "El Plan de Gestión de Adquisiciones de su proyecto contiene acuerdos de confide…" at bounding box center [542, 504] width 370 height 55
copy font "El Plan de Gestión de Adquisiciones de su proyecto contiene acuerdos de confide…"
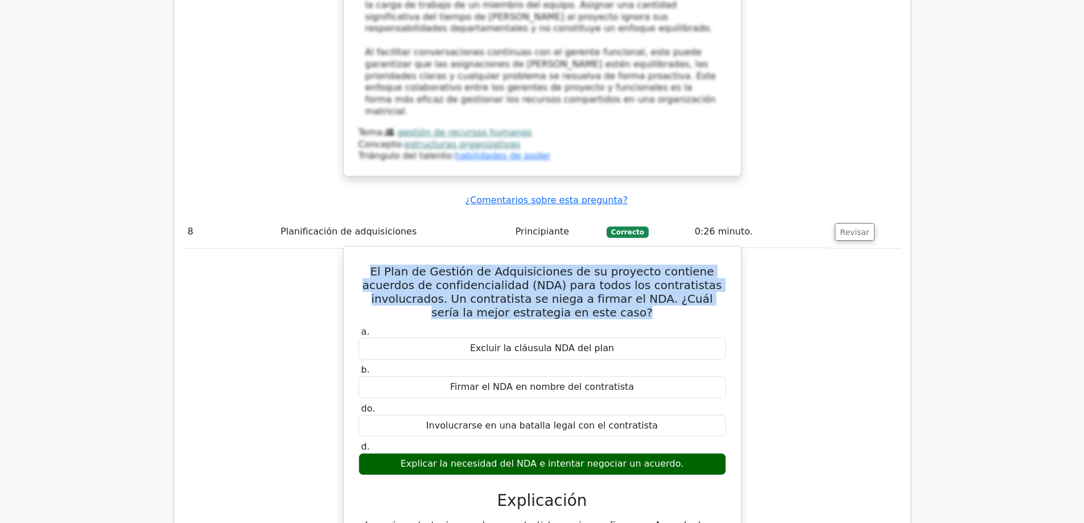
scroll to position [5690, 0]
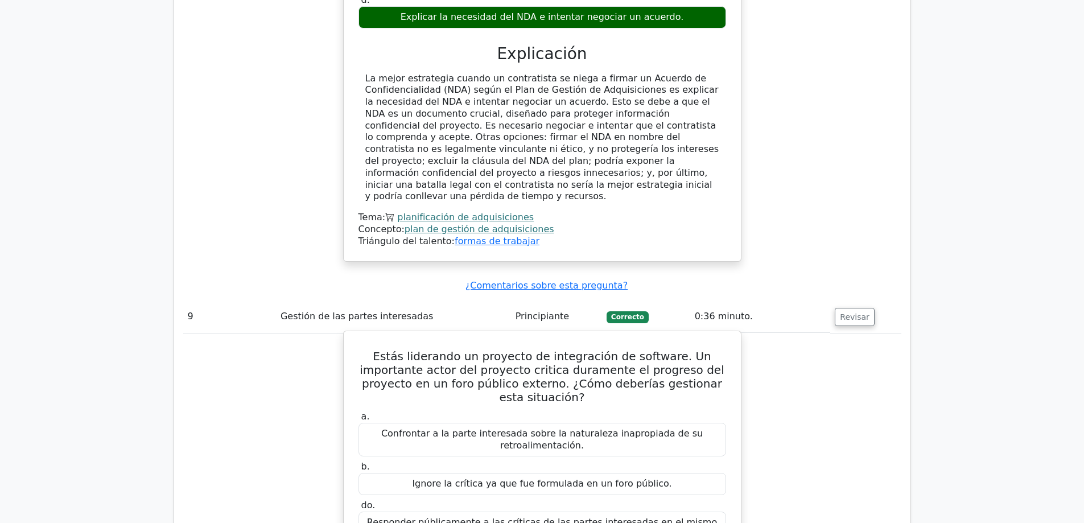
scroll to position [6316, 0]
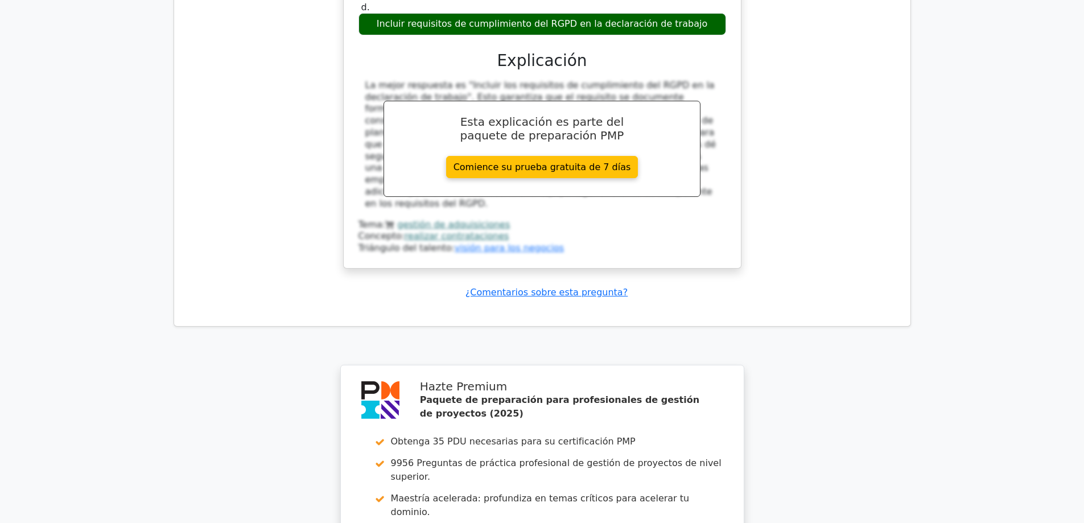
scroll to position [7226, 0]
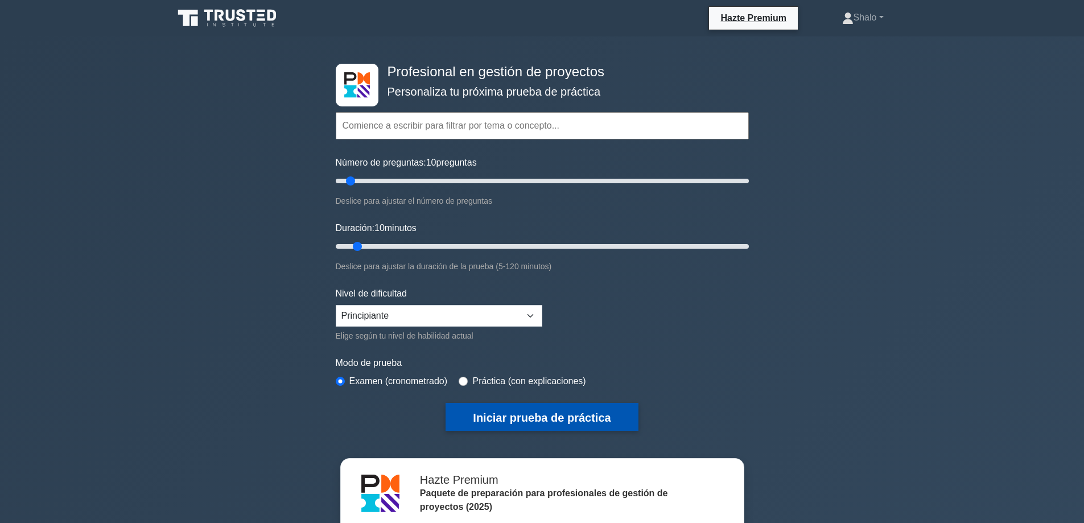
click at [541, 410] on font "Iniciar prueba de práctica" at bounding box center [542, 416] width 138 height 13
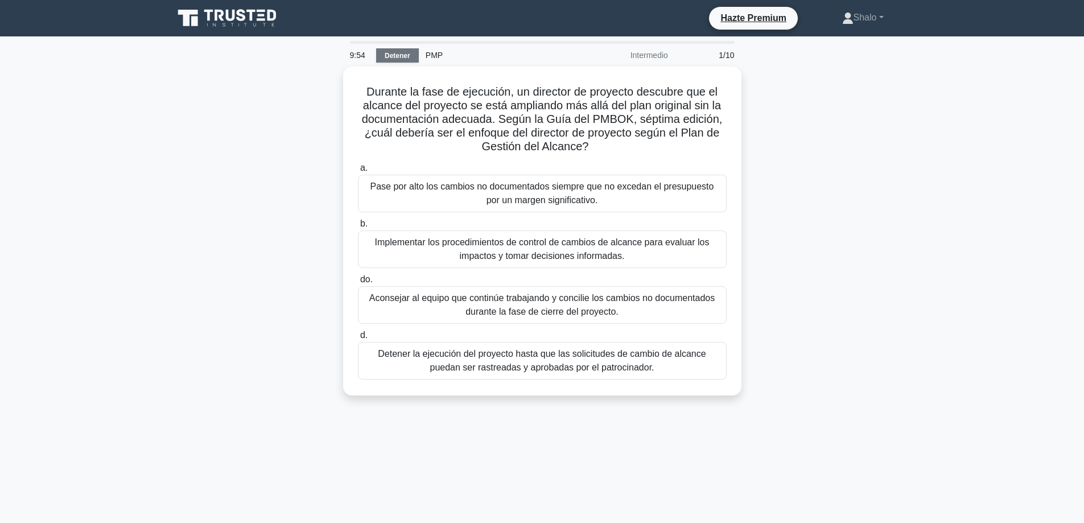
click at [401, 53] on font "Detener" at bounding box center [398, 56] width 26 height 8
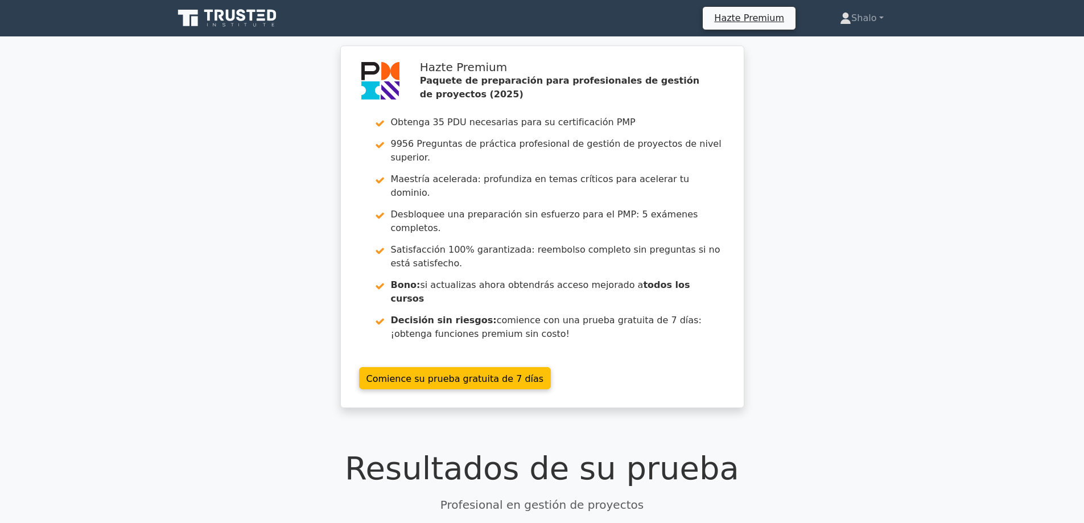
click at [857, 95] on div "Hazte Premium Paquete de preparación para profesionales de gestión de proyectos…" at bounding box center [542, 234] width 1084 height 376
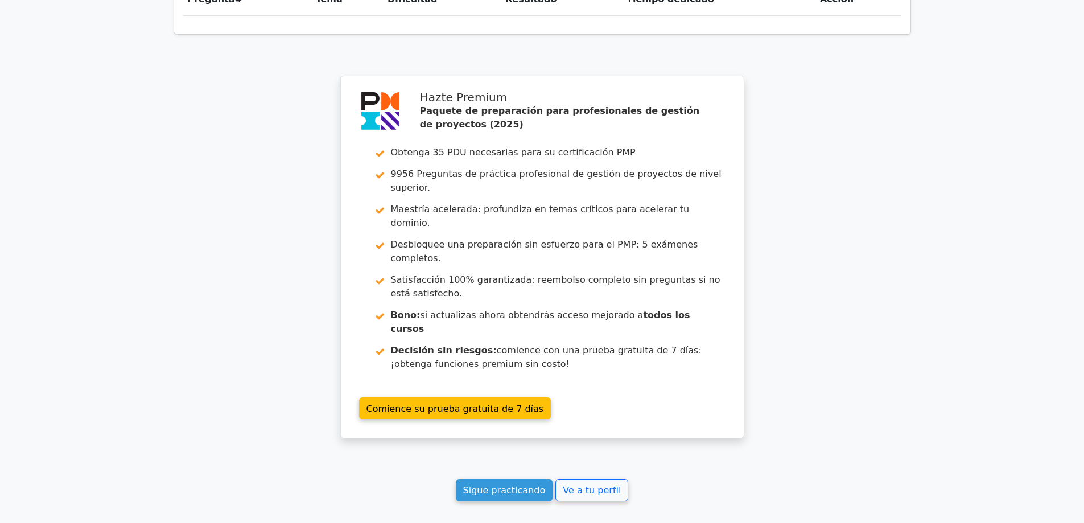
scroll to position [979, 0]
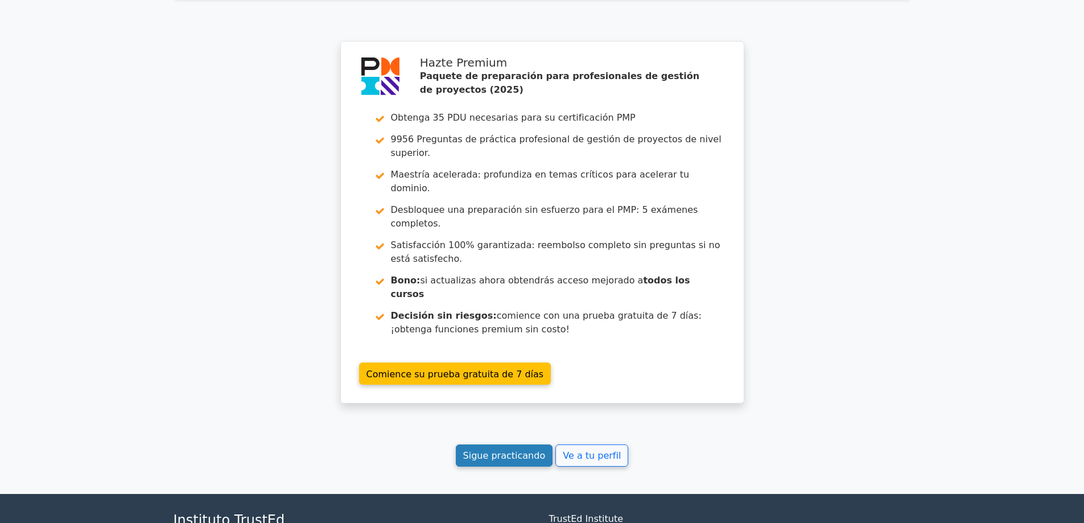
click at [521, 450] on font "Sigue practicando" at bounding box center [504, 455] width 83 height 11
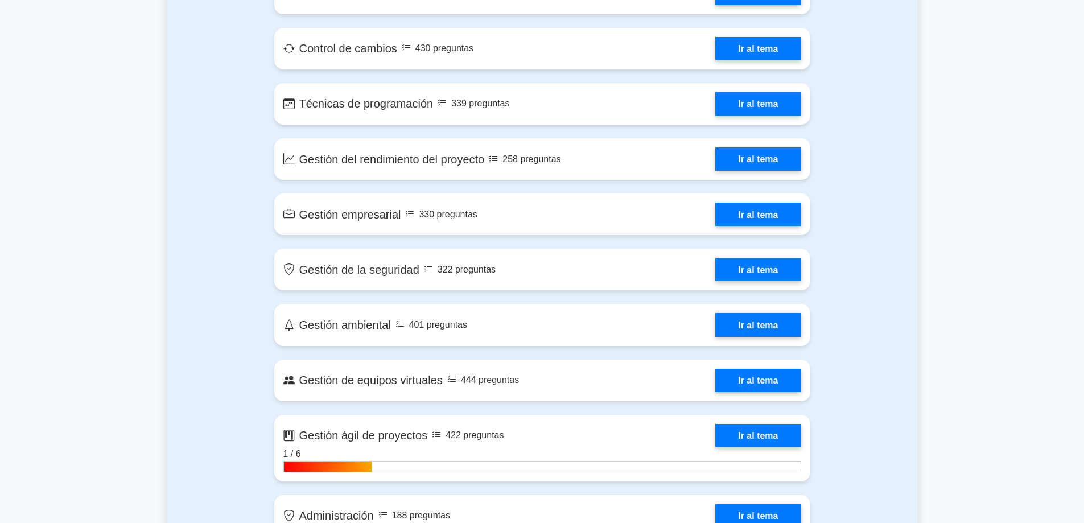
scroll to position [2219, 0]
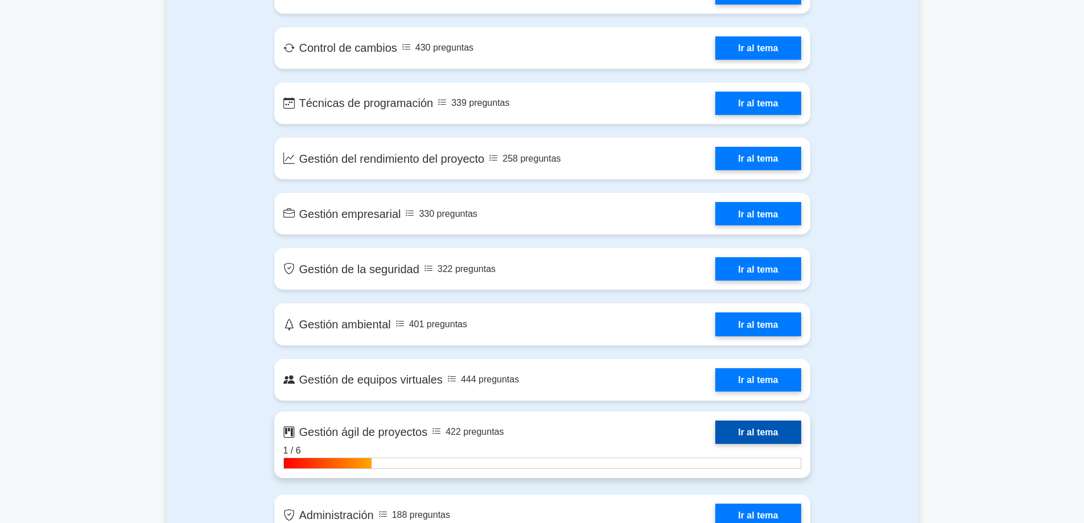
click at [739, 420] on link "Ir al tema" at bounding box center [757, 431] width 85 height 23
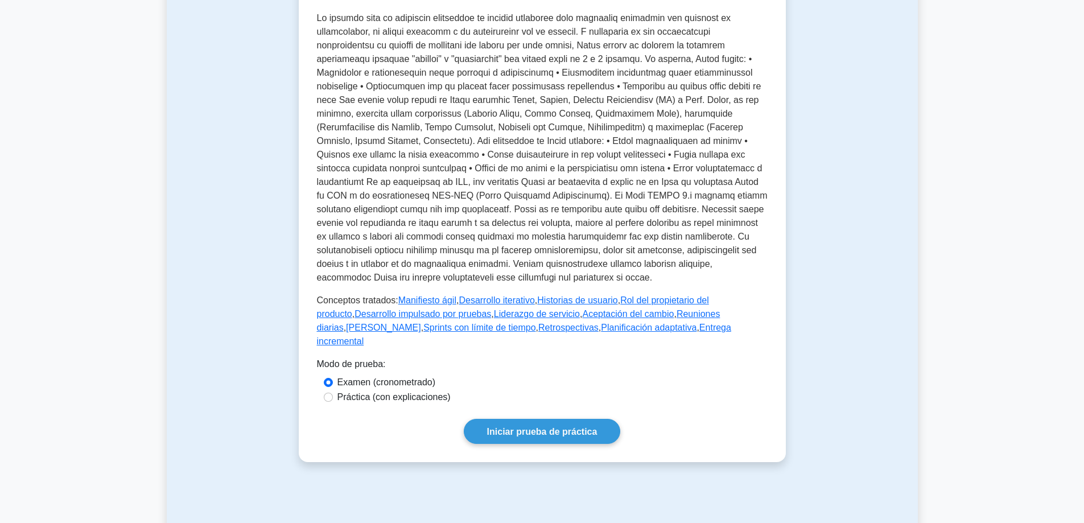
scroll to position [284, 0]
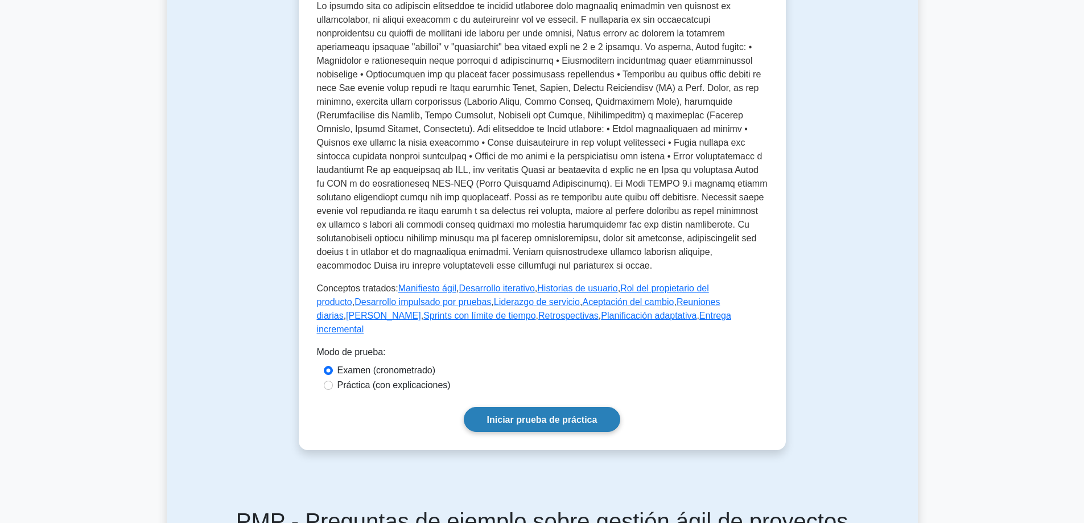
click at [543, 415] on font "Iniciar prueba de práctica" at bounding box center [542, 420] width 110 height 10
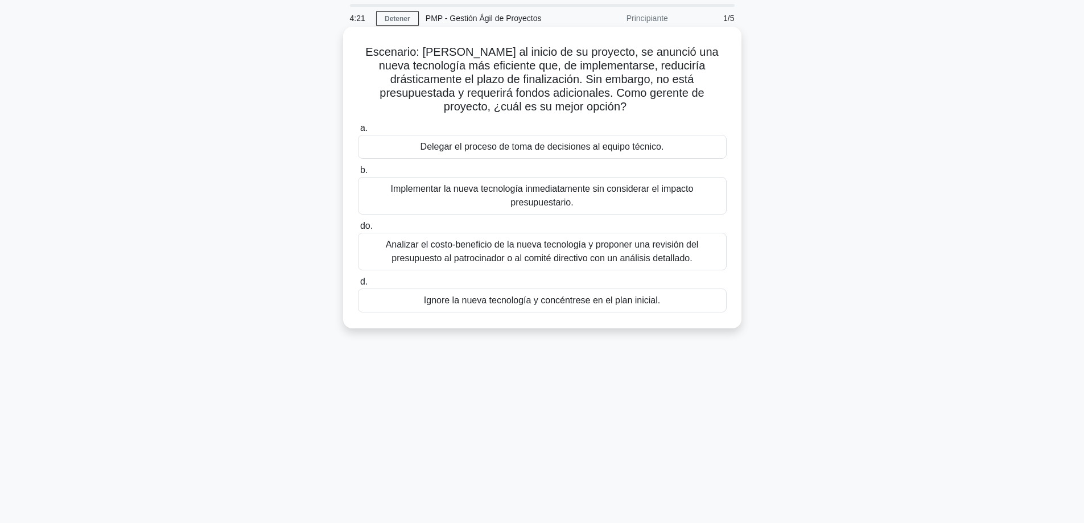
scroll to position [57, 0]
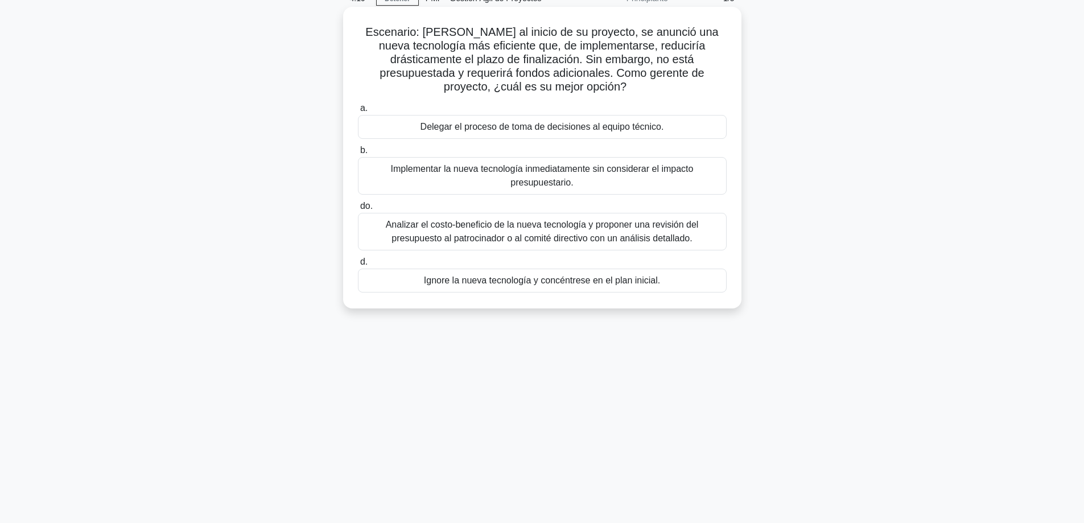
click at [501, 229] on font "Analizar el costo-beneficio de la nueva tecnología y proponer una revisión del …" at bounding box center [542, 231] width 313 height 23
click at [358, 210] on input "do. Analizar el costo-beneficio de la nueva tecnología y proponer una revisión …" at bounding box center [358, 206] width 0 height 7
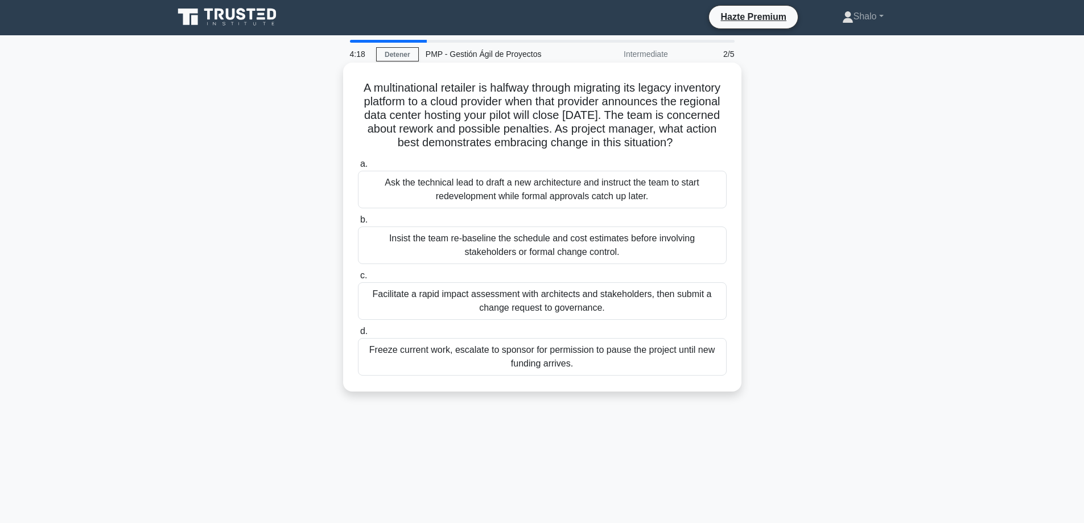
scroll to position [0, 0]
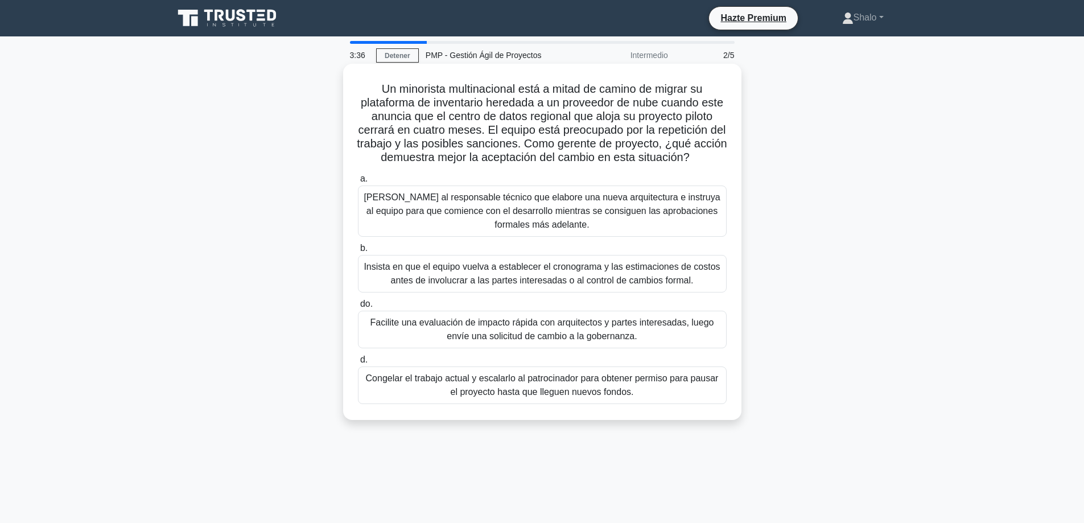
click at [477, 220] on font "[PERSON_NAME] al responsable técnico que elabore una nueva arquitectura e instr…" at bounding box center [542, 210] width 356 height 37
click at [358, 183] on input "a. Pídale al responsable técnico que elabore una nueva arquitectura e instruya …" at bounding box center [358, 178] width 0 height 7
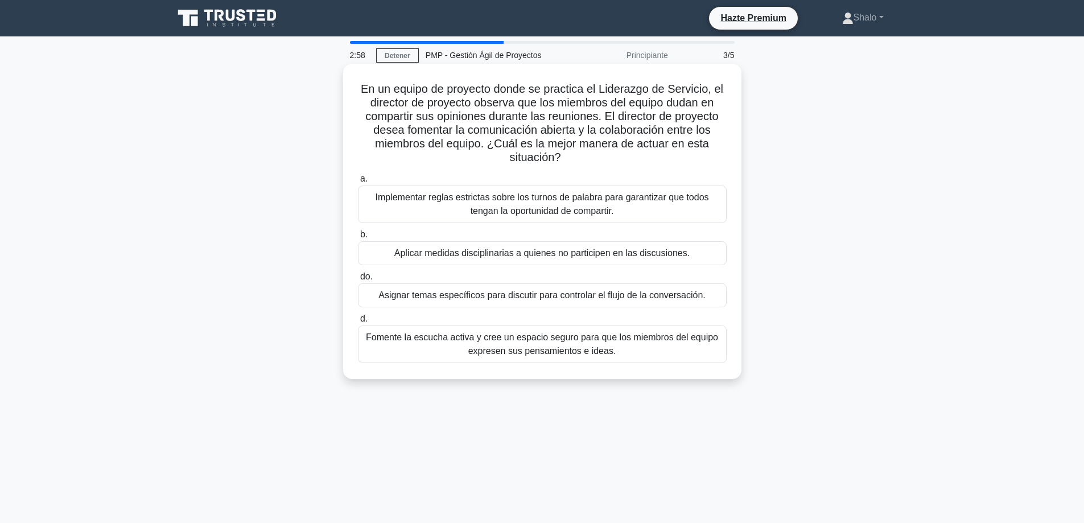
click at [554, 342] on font "Fomente la escucha activa y cree un espacio seguro para que los miembros del eq…" at bounding box center [542, 343] width 352 height 23
click at [396, 340] on font "Fomente la escucha activa y cree un espacio seguro para que los miembros del eq…" at bounding box center [542, 343] width 352 height 23
click at [453, 337] on font "Fomente la escucha activa y cree un espacio seguro para que los miembros del eq…" at bounding box center [542, 343] width 352 height 23
click at [358, 323] on input "d. Fomente la escucha activa y cree un espacio seguro para que los miembros del…" at bounding box center [358, 318] width 0 height 7
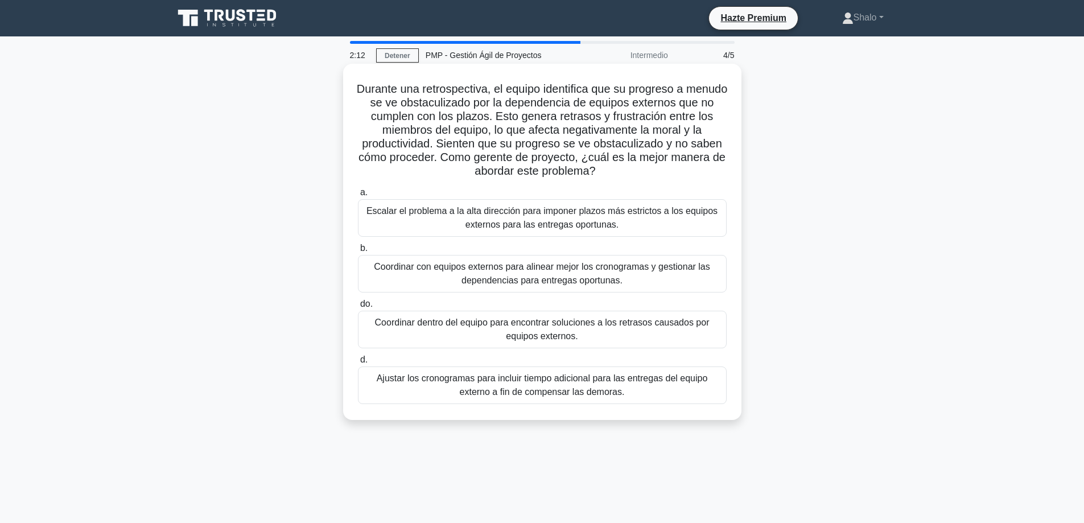
click at [524, 385] on font "Ajustar los cronogramas para incluir tiempo adicional para las entregas del equ…" at bounding box center [542, 384] width 331 height 23
click at [358, 364] on input "d. Ajustar los cronogramas para incluir tiempo adicional para las entregas del …" at bounding box center [358, 359] width 0 height 7
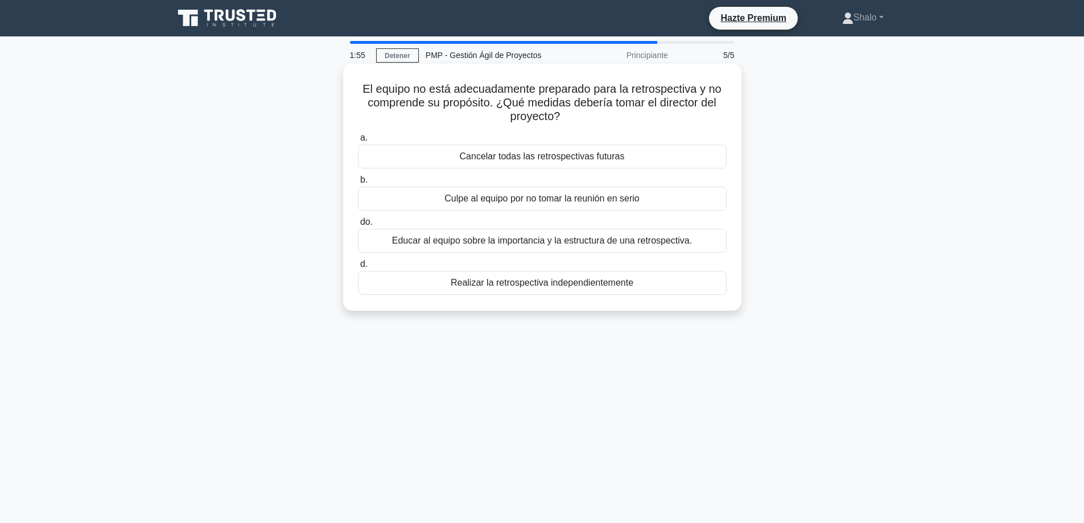
click at [523, 240] on font "Educar al equipo sobre la importancia y la estructura de una retrospectiva." at bounding box center [542, 241] width 300 height 10
click at [358, 226] on input "do. Educar al equipo sobre la importancia y la estructura de una retrospectiva." at bounding box center [358, 221] width 0 height 7
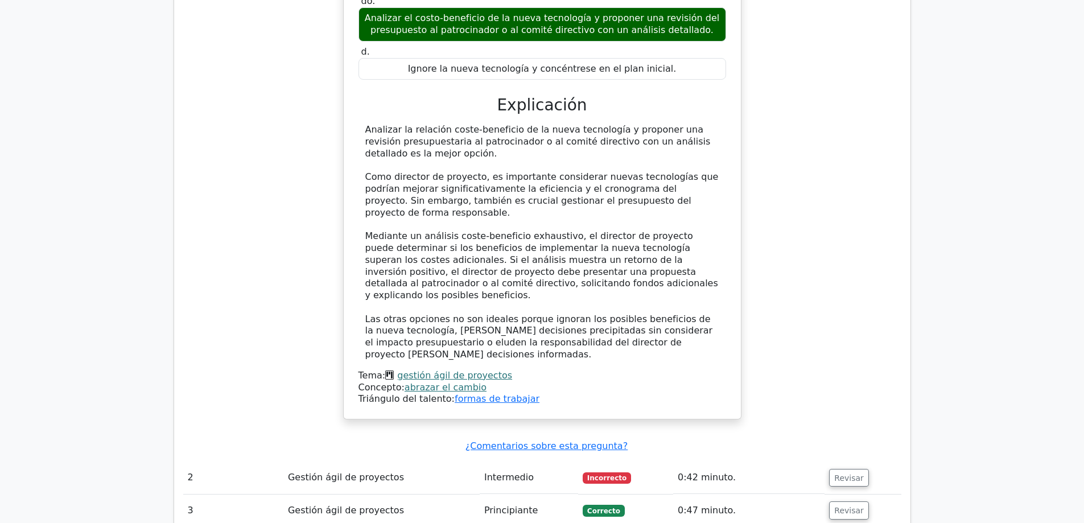
scroll to position [1195, 0]
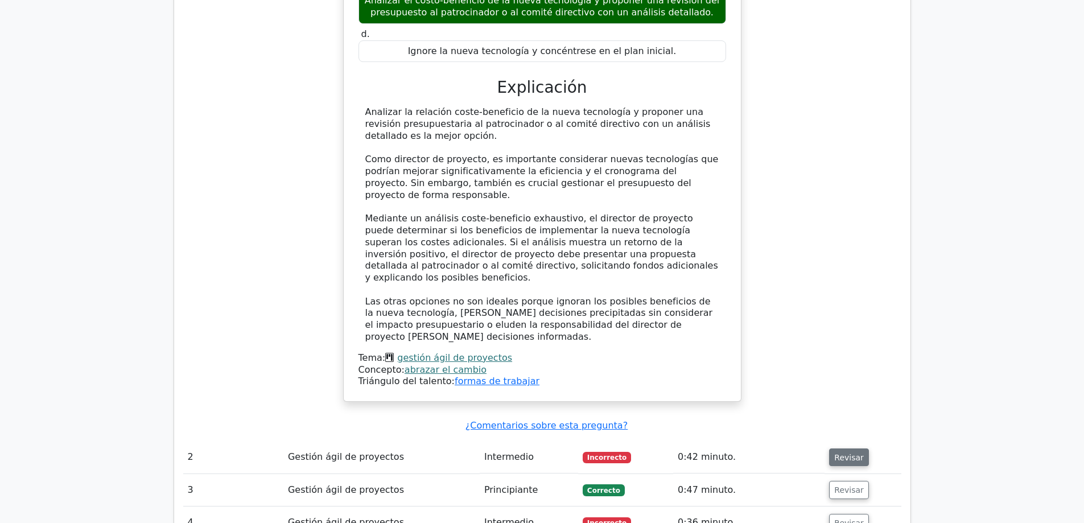
click at [843, 452] on font "Revisar" at bounding box center [849, 456] width 30 height 9
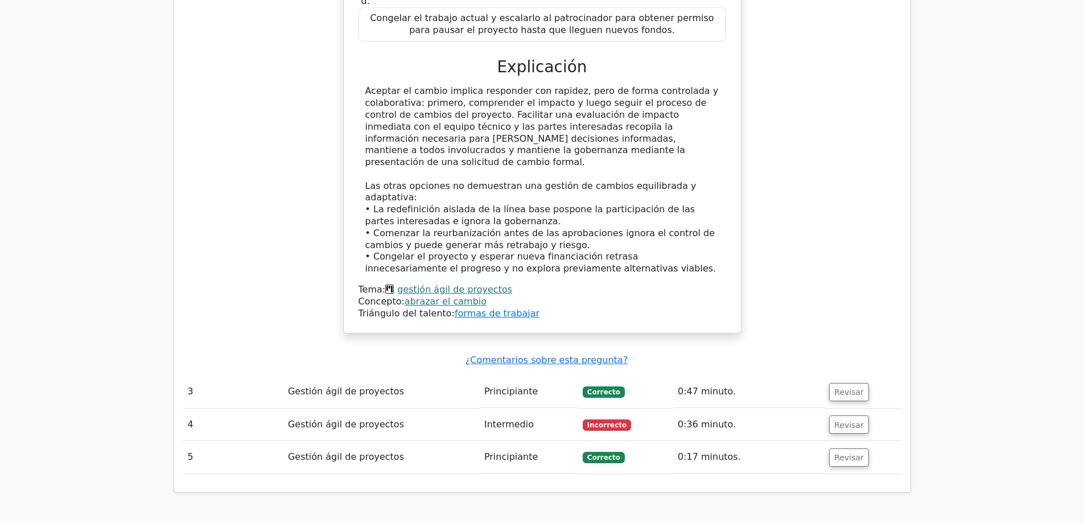
scroll to position [1991, 0]
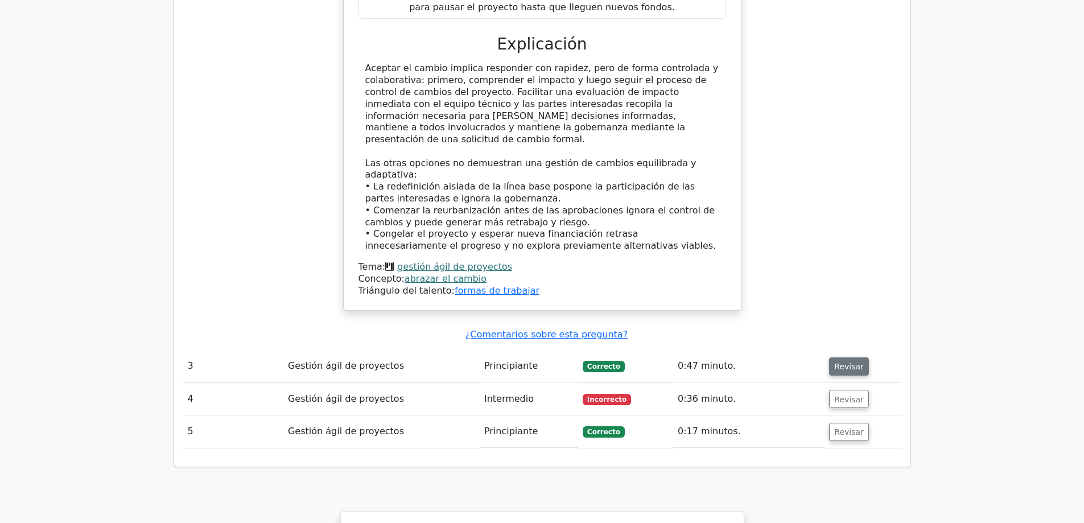
click at [844, 362] on font "Revisar" at bounding box center [849, 366] width 30 height 9
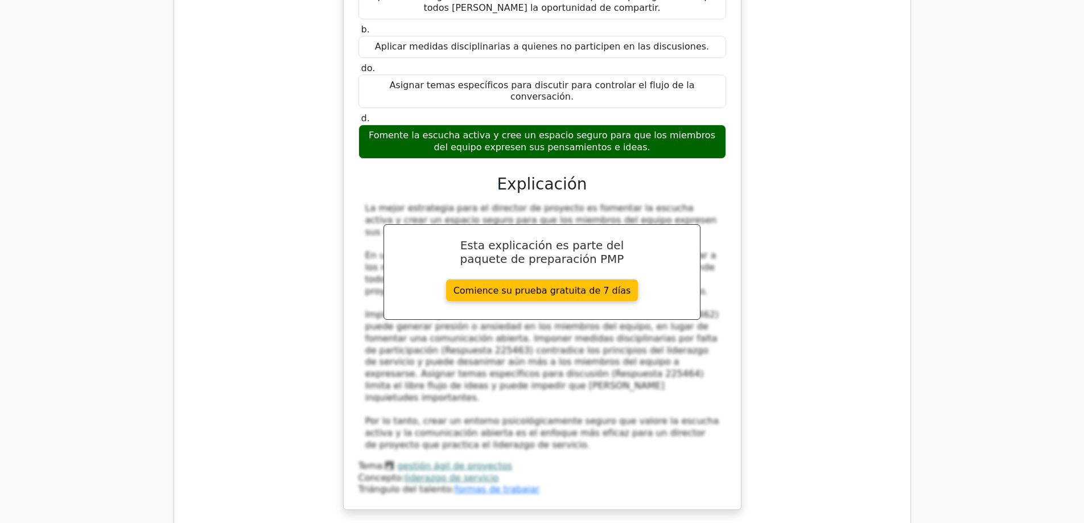
scroll to position [2560, 0]
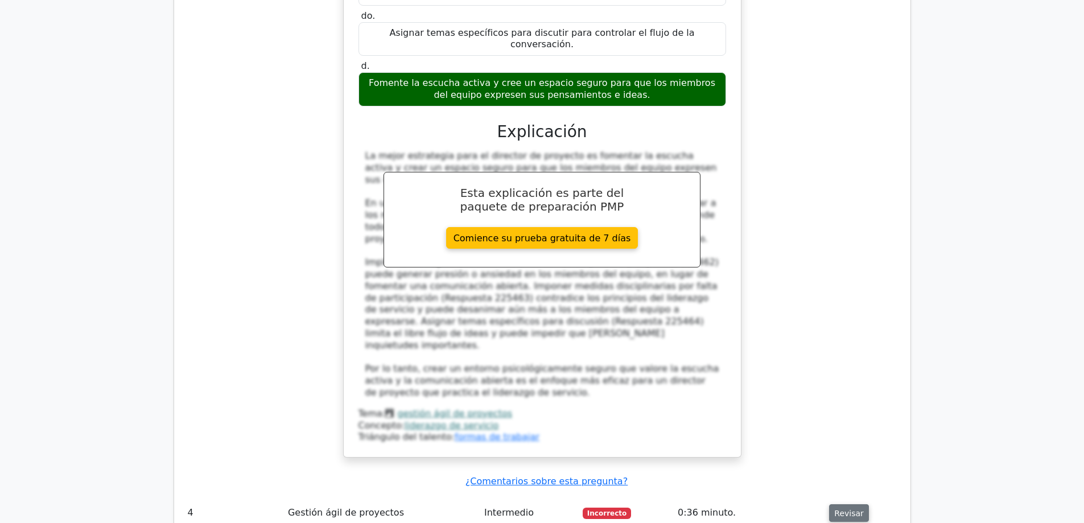
click at [847, 508] on font "Revisar" at bounding box center [849, 512] width 30 height 9
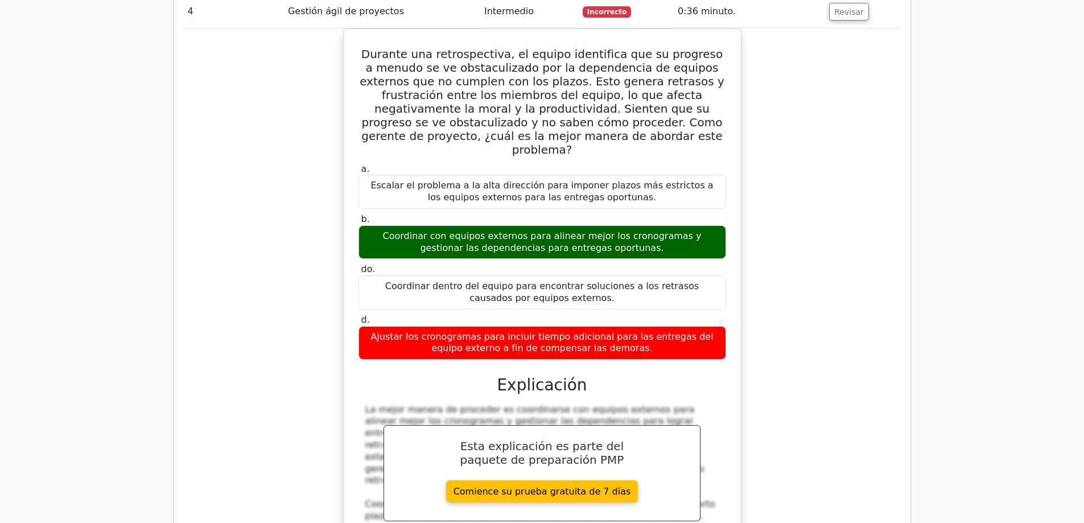
scroll to position [3186, 0]
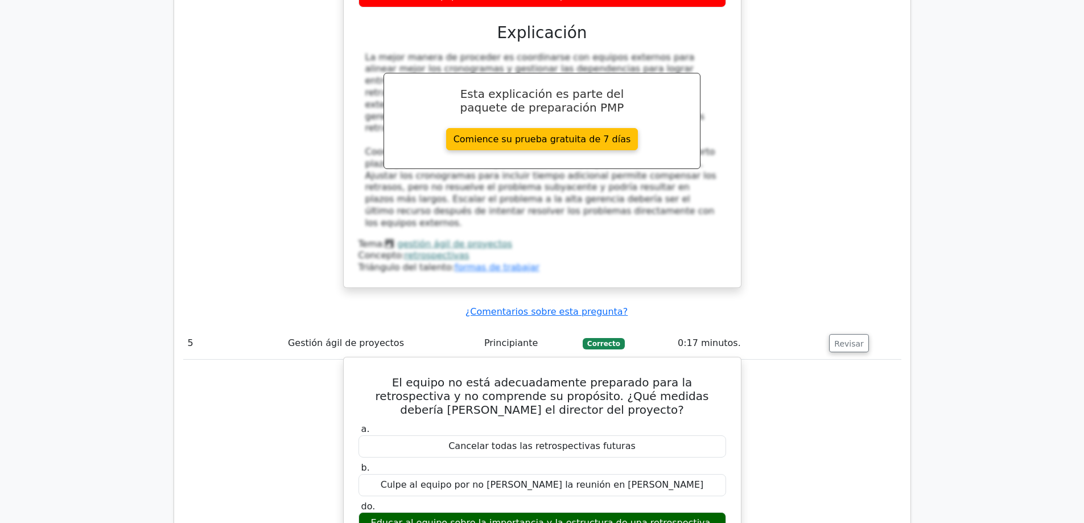
scroll to position [3471, 0]
